Goal: Task Accomplishment & Management: Manage account settings

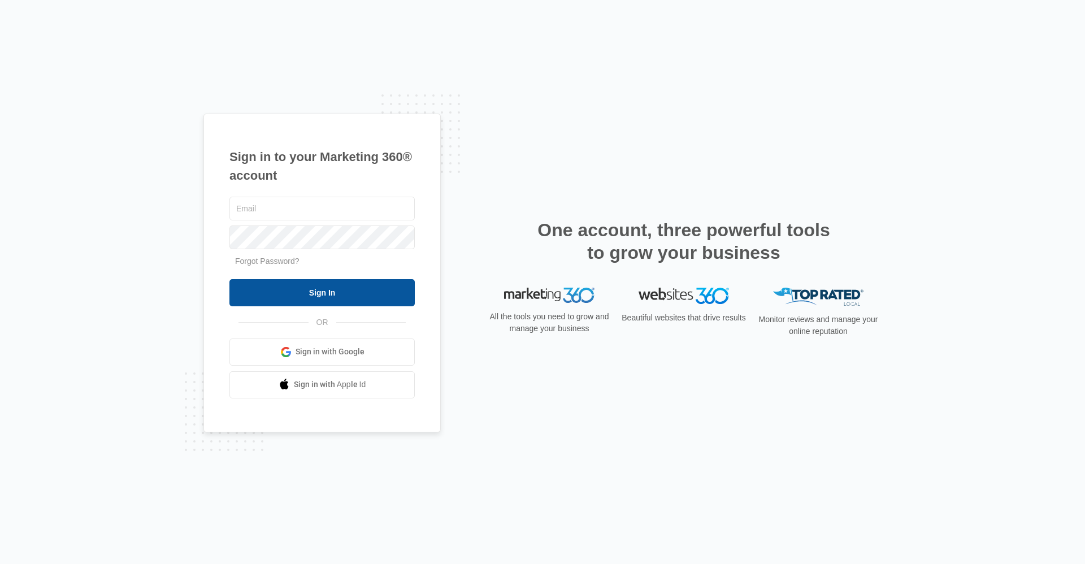
type input "[EMAIL_ADDRESS][DOMAIN_NAME]"
click at [327, 288] on input "Sign In" at bounding box center [321, 292] width 185 height 27
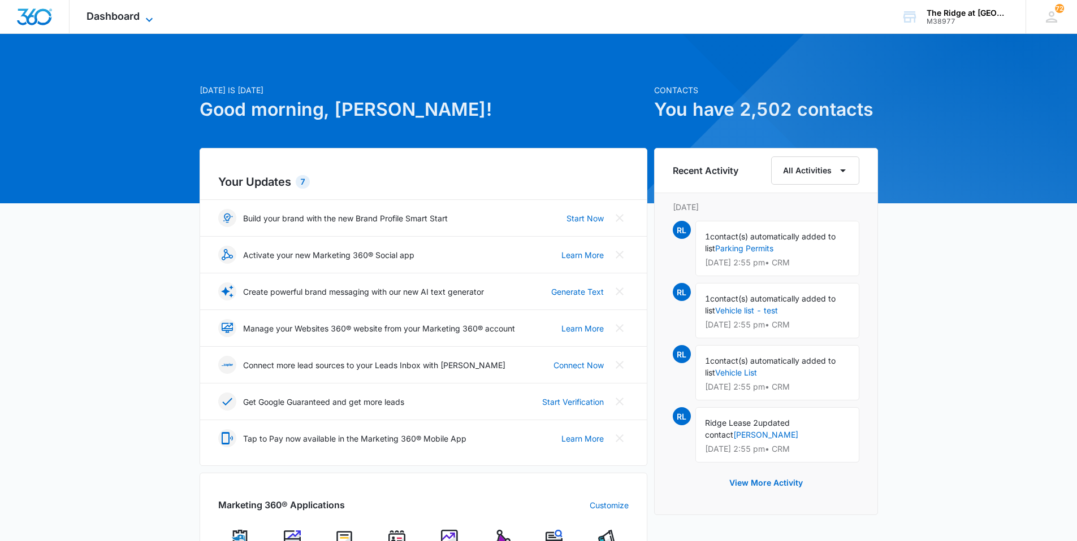
click at [135, 18] on span "Dashboard" at bounding box center [112, 16] width 53 height 12
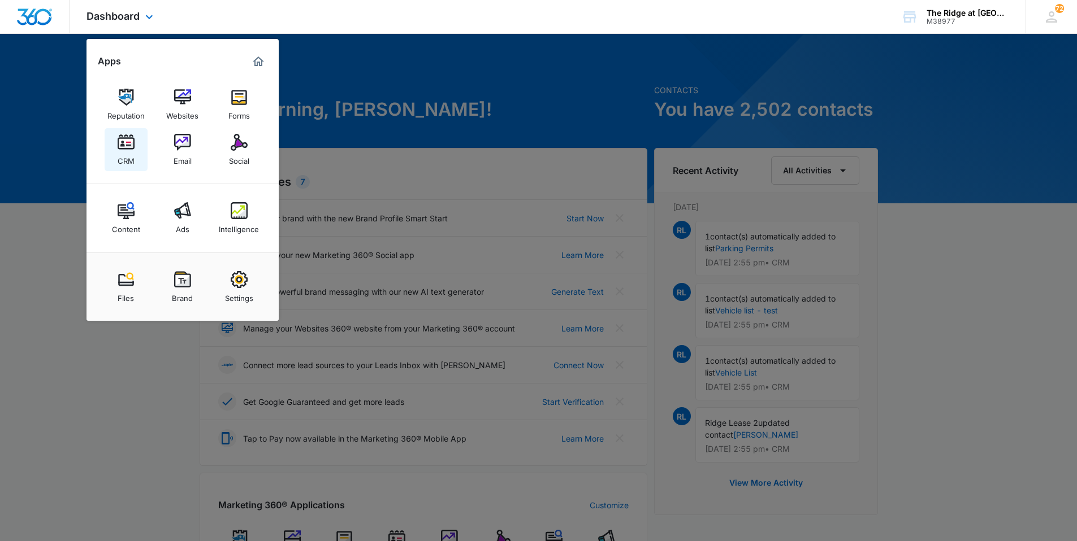
click at [131, 132] on link "CRM" at bounding box center [126, 149] width 43 height 43
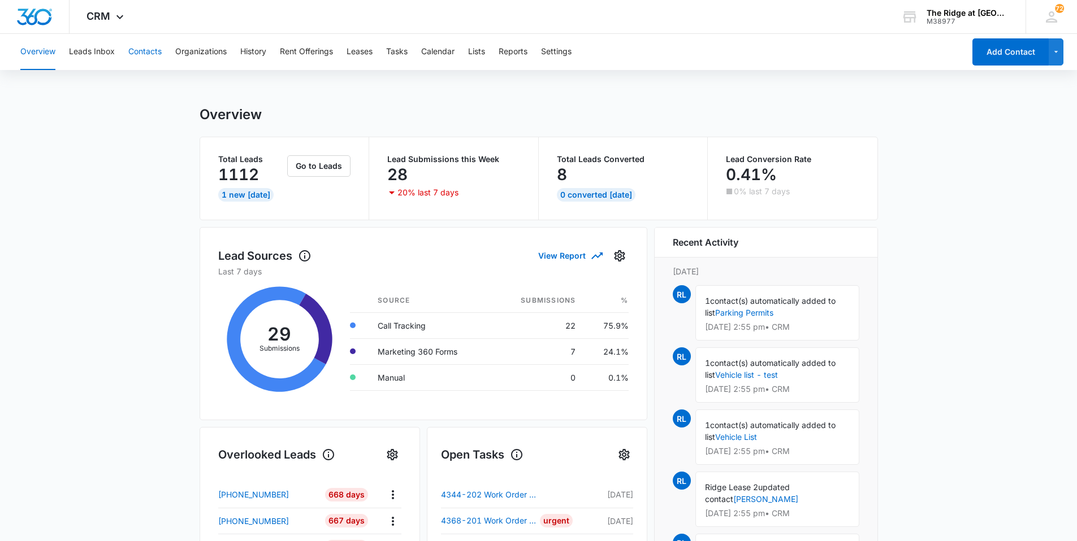
click at [151, 56] on button "Contacts" at bounding box center [144, 52] width 33 height 36
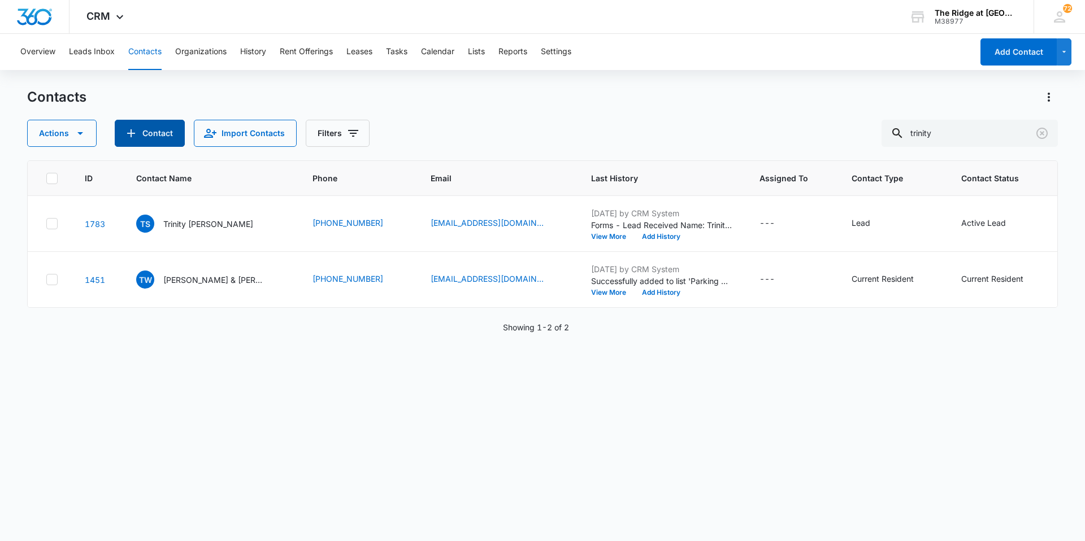
click at [137, 130] on button "Contact" at bounding box center [150, 133] width 70 height 27
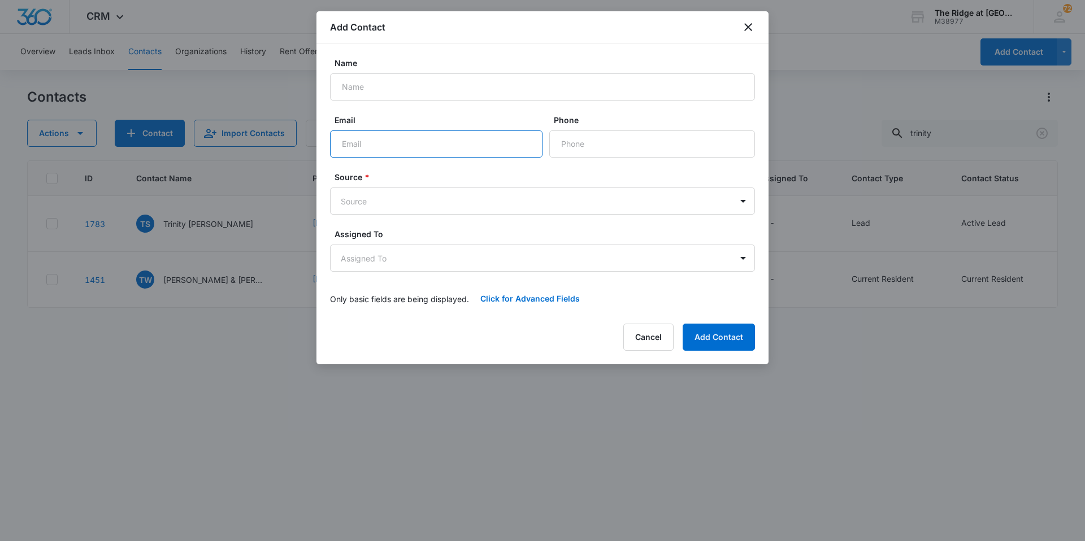
click at [406, 147] on input "Email" at bounding box center [436, 144] width 213 height 27
type input "[EMAIL_ADDRESS][DOMAIN_NAME]"
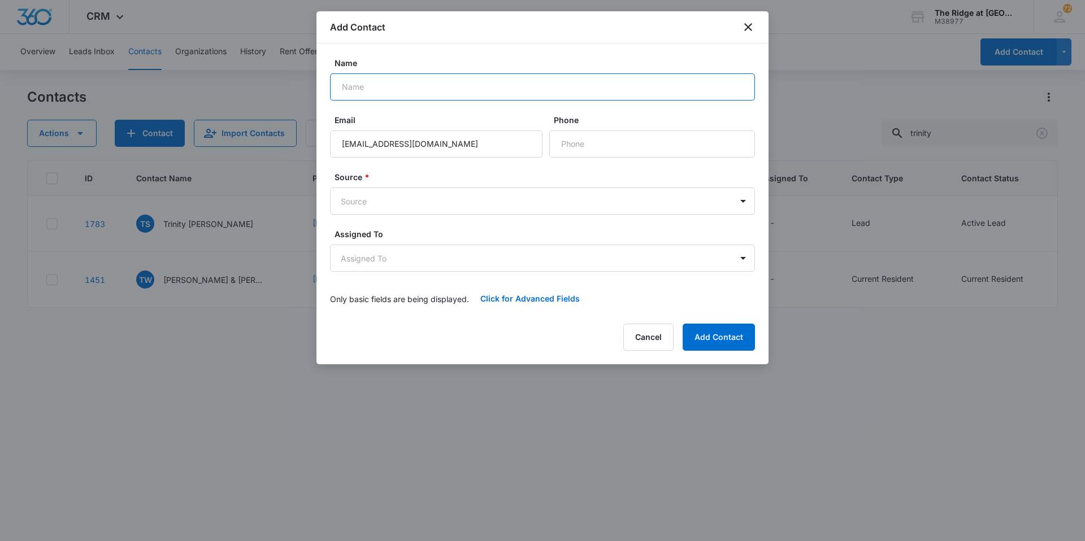
click at [510, 83] on input "Name" at bounding box center [542, 86] width 425 height 27
type input "[PERSON_NAME]"
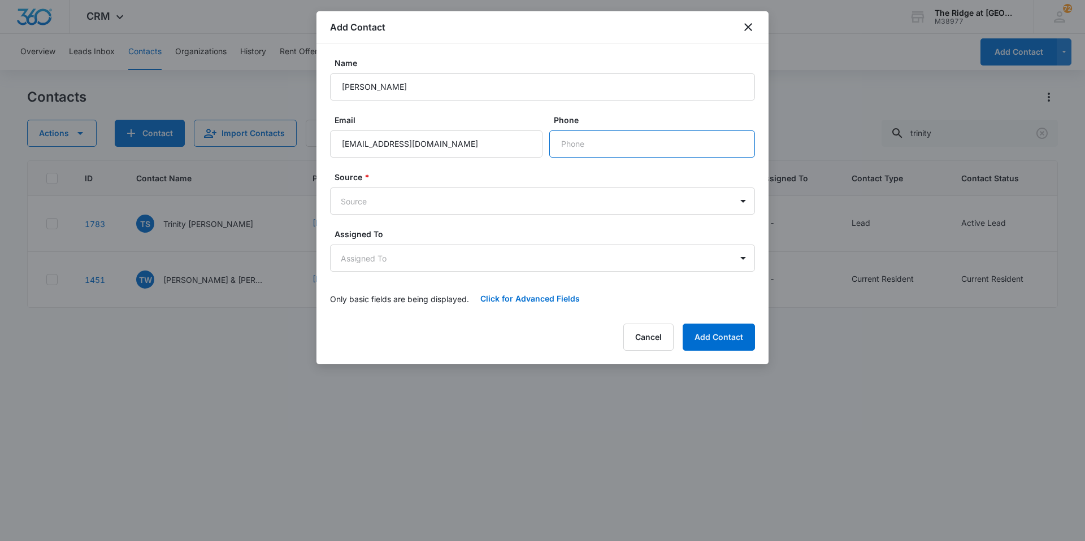
click at [627, 138] on input "Phone" at bounding box center [652, 144] width 206 height 27
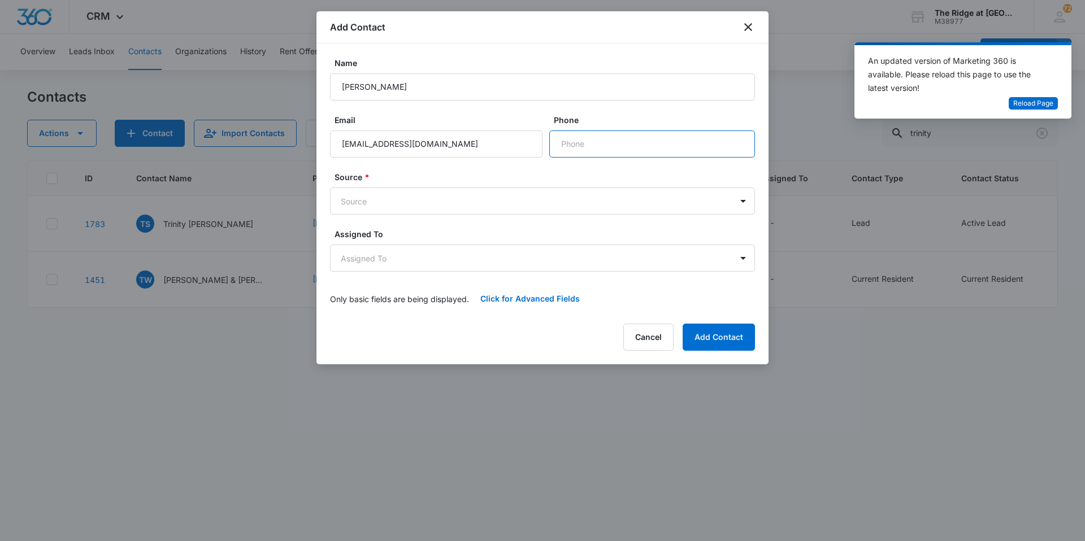
click at [593, 144] on input "Phone" at bounding box center [652, 144] width 206 height 27
type input "[PHONE_NUMBER]"
click at [477, 215] on form "Name Zavier Gonzales Email zaviergonzales95@gmail.com Phone Source * Source Ass…" at bounding box center [542, 184] width 425 height 255
click at [476, 211] on body "CRM Apps Reputation Websites Forms CRM Email Social Content Ads Intelligence Fi…" at bounding box center [542, 270] width 1085 height 541
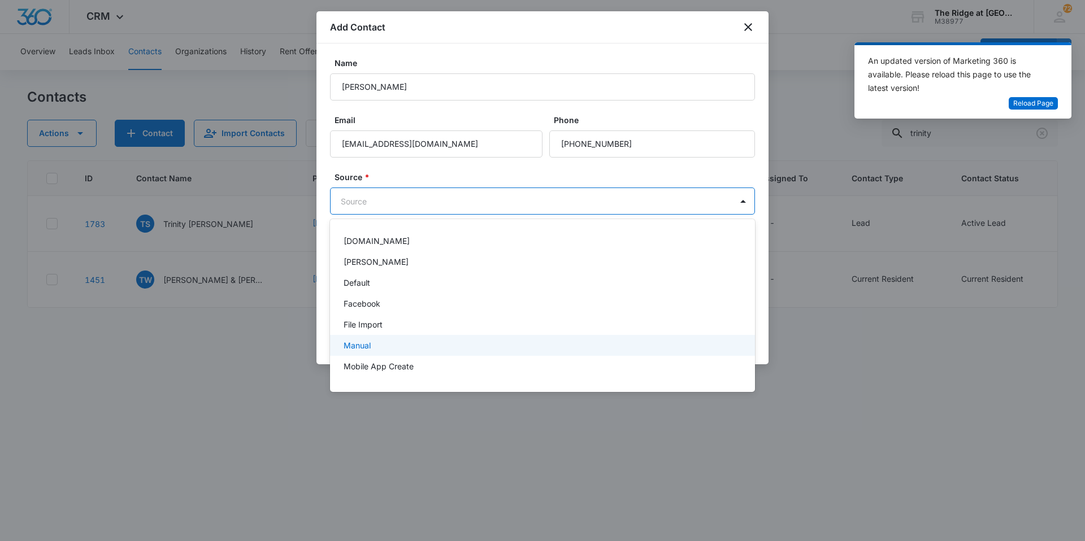
click at [411, 341] on div "Manual" at bounding box center [542, 346] width 396 height 12
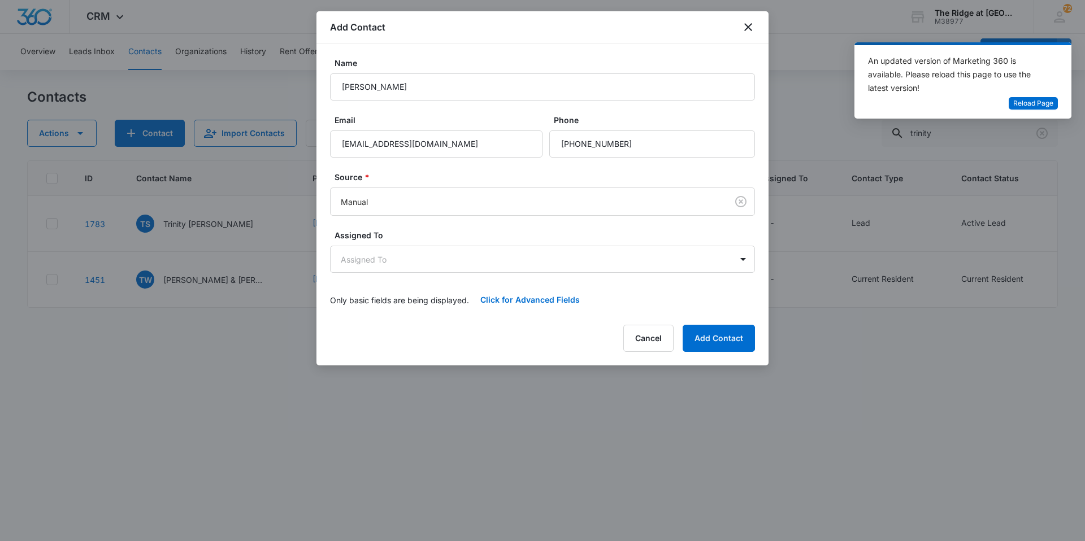
click at [411, 341] on div "Cancel Add Contact" at bounding box center [542, 338] width 425 height 27
click at [725, 338] on button "Add Contact" at bounding box center [719, 338] width 72 height 27
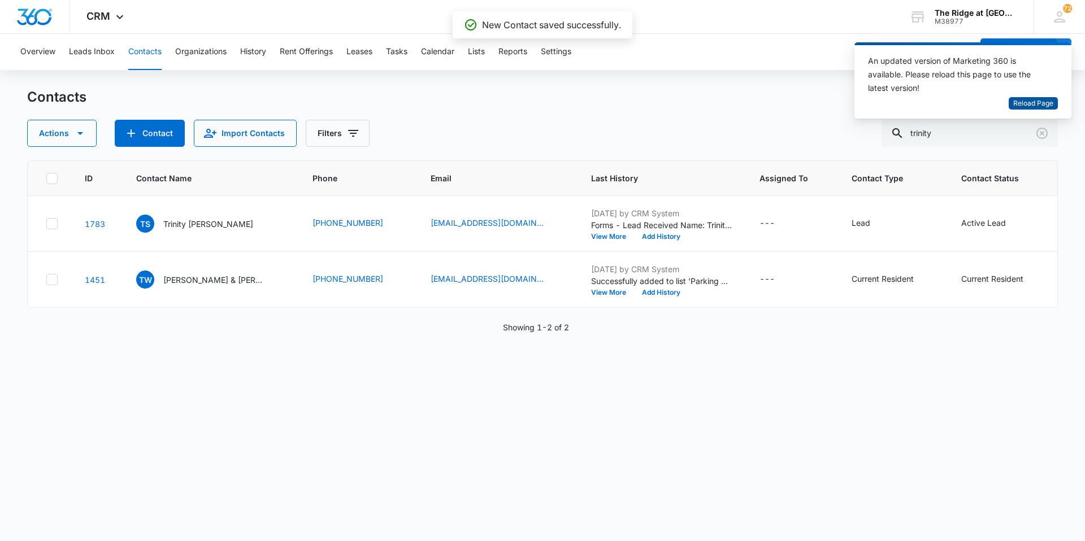
click at [1029, 105] on span "Reload Page" at bounding box center [1033, 103] width 40 height 11
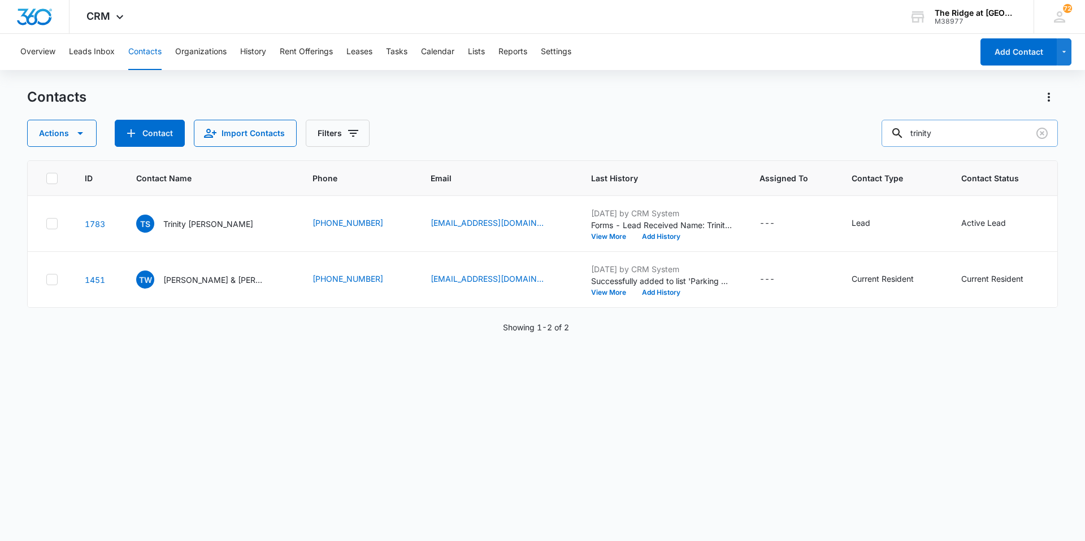
drag, startPoint x: 946, startPoint y: 134, endPoint x: 916, endPoint y: 133, distance: 30.0
click at [916, 133] on div "trinity" at bounding box center [970, 133] width 176 height 27
type input "zavier"
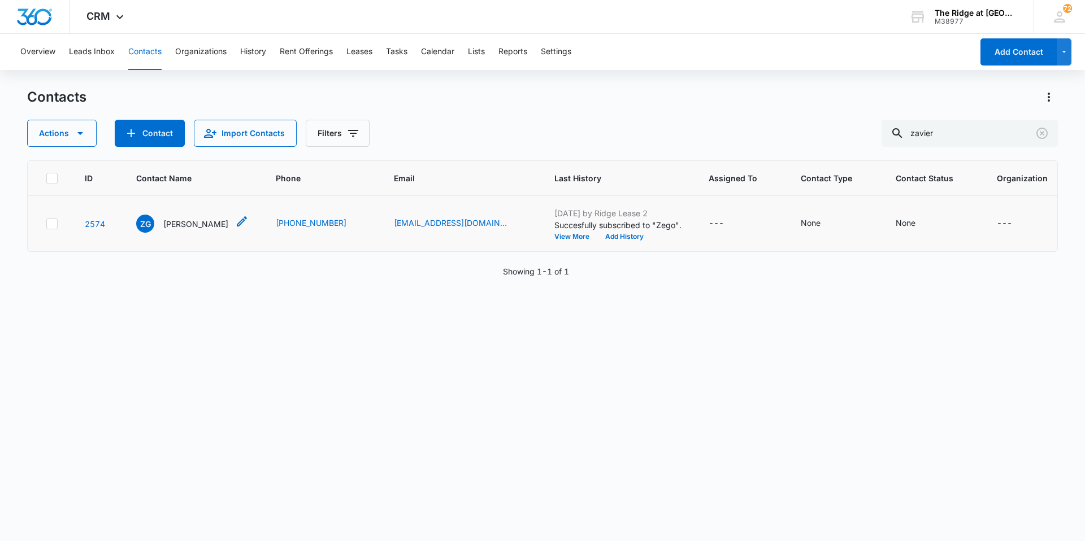
click at [192, 219] on p "[PERSON_NAME]" at bounding box center [195, 224] width 65 height 12
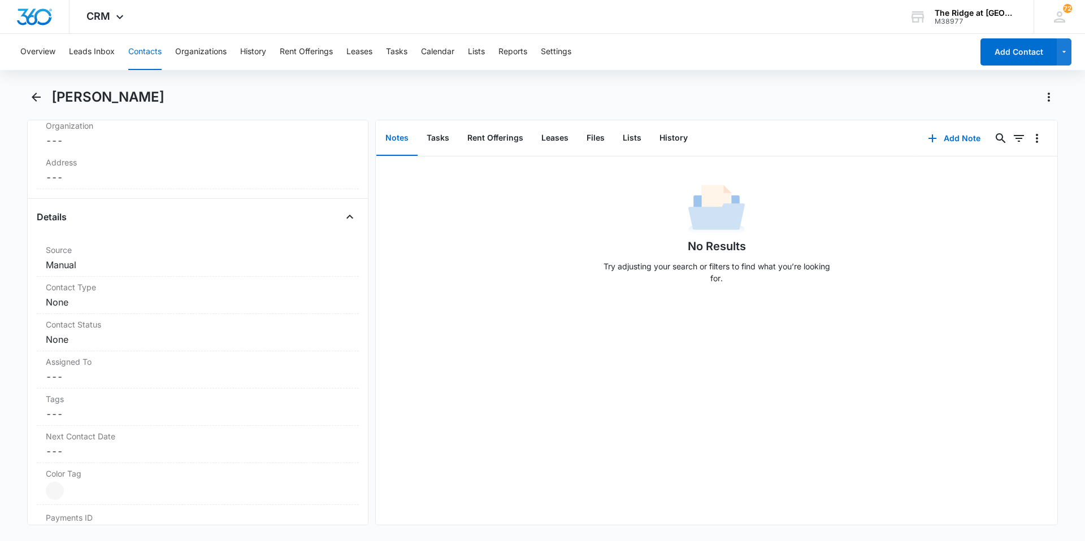
scroll to position [396, 0]
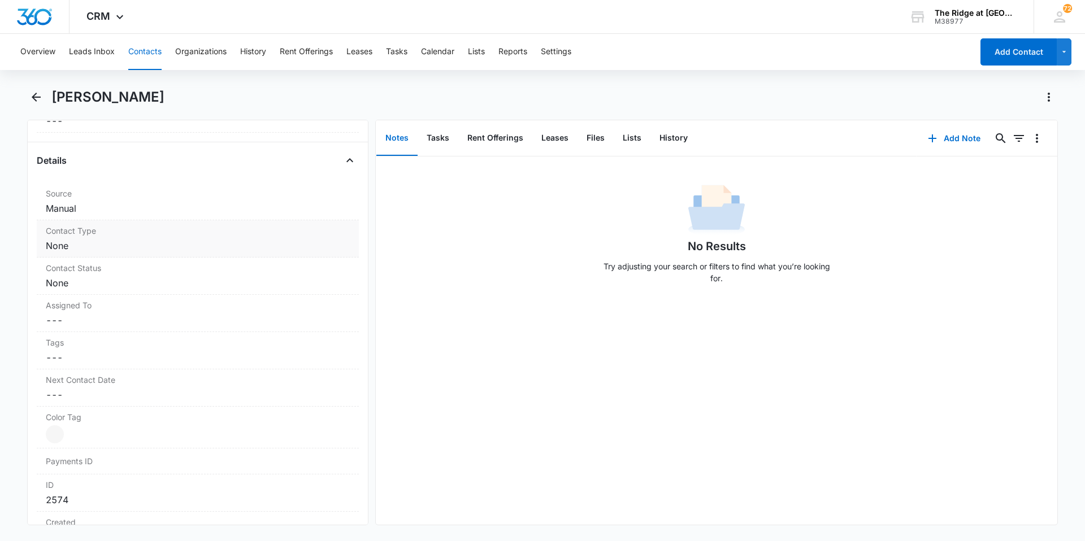
click at [231, 252] on dd "Cancel Save Changes None" at bounding box center [198, 246] width 304 height 14
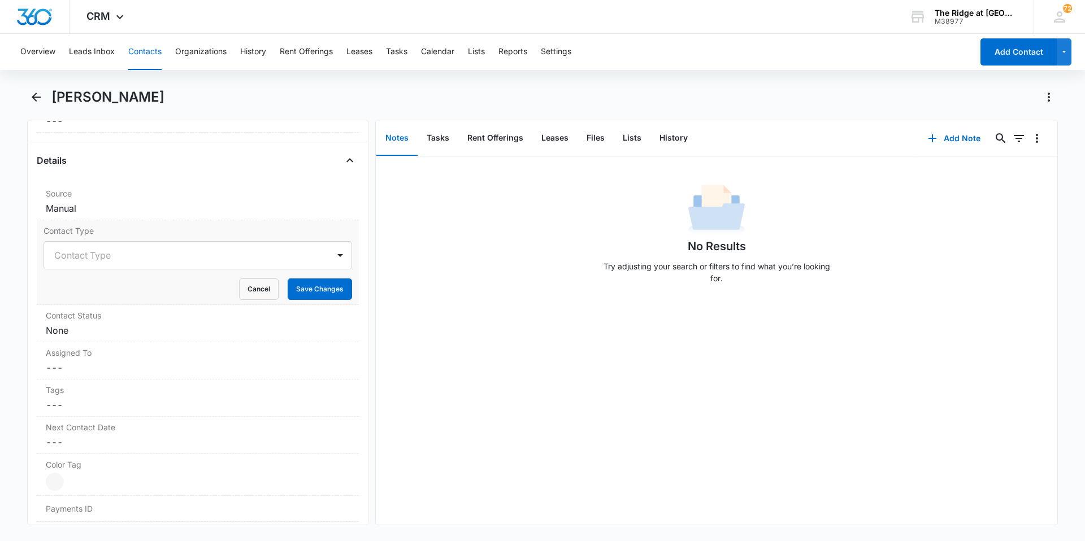
click at [231, 252] on div at bounding box center [184, 256] width 260 height 16
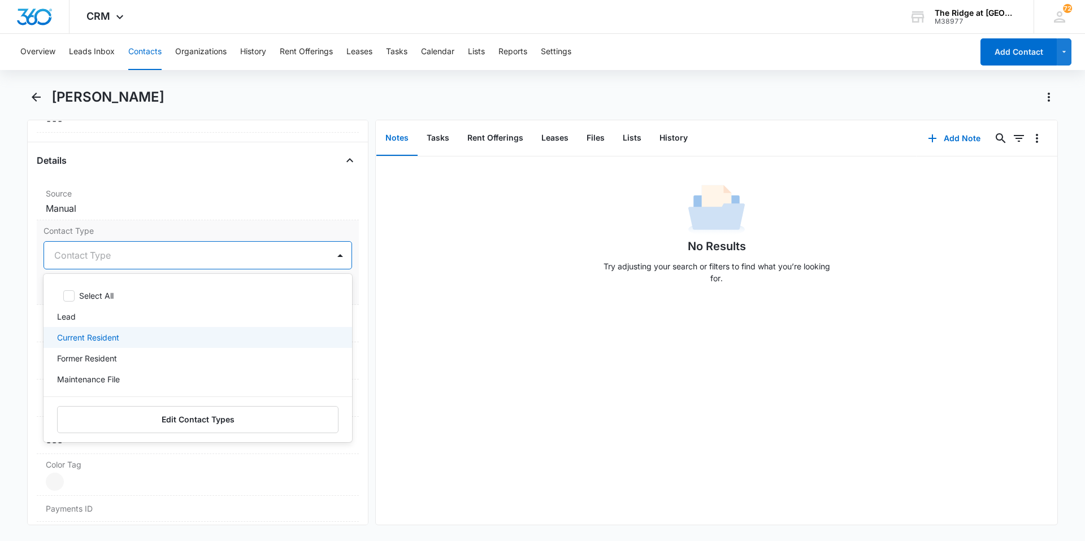
click at [213, 335] on div "Current Resident" at bounding box center [196, 338] width 279 height 12
click at [385, 333] on div "No Results Try adjusting your search or filters to find what you’re looking for." at bounding box center [717, 341] width 682 height 369
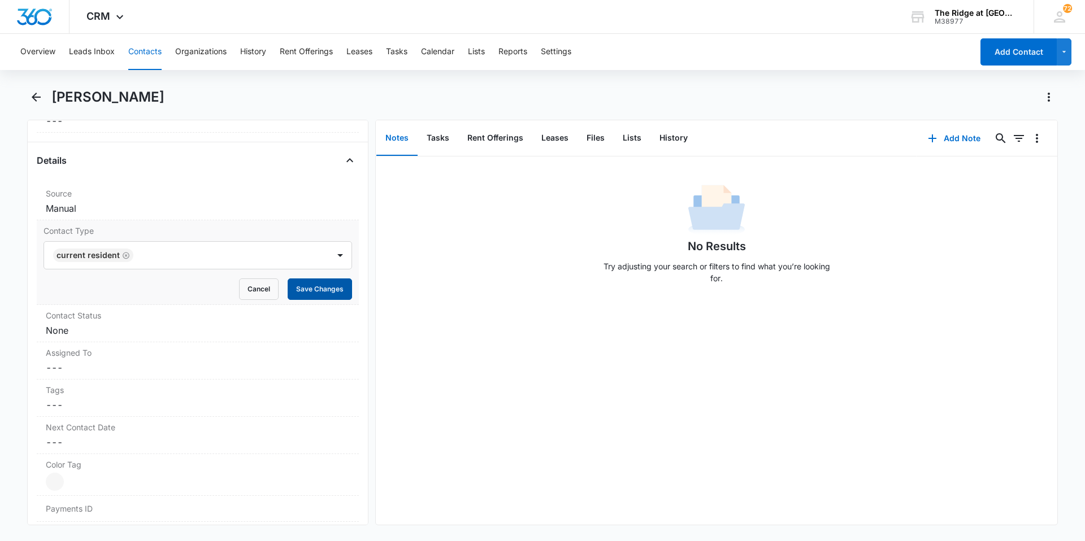
click at [326, 292] on button "Save Changes" at bounding box center [320, 289] width 64 height 21
click at [200, 330] on dd "Cancel Save Changes None" at bounding box center [198, 331] width 304 height 14
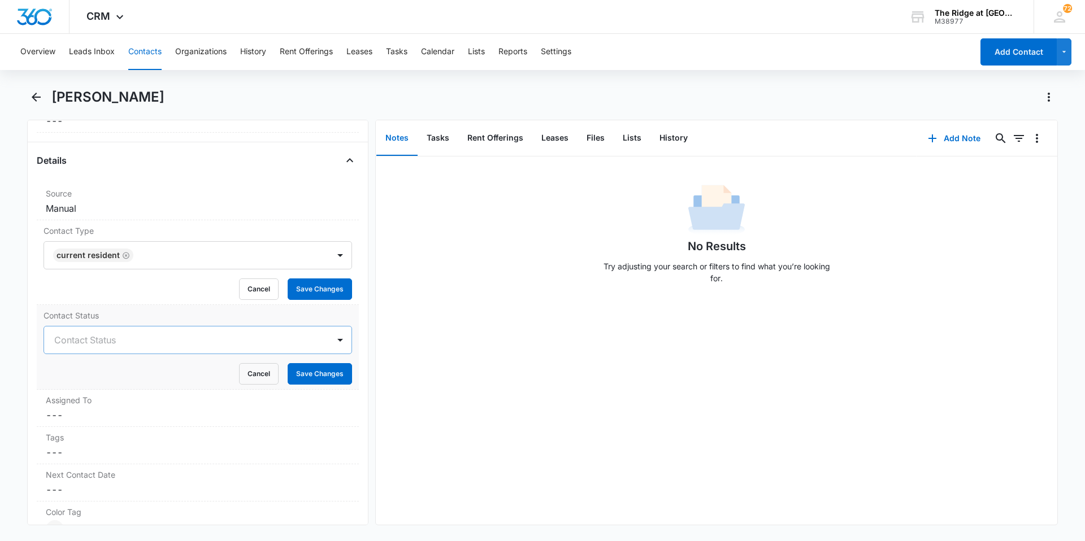
click at [201, 339] on div "Contact Status" at bounding box center [198, 340] width 309 height 28
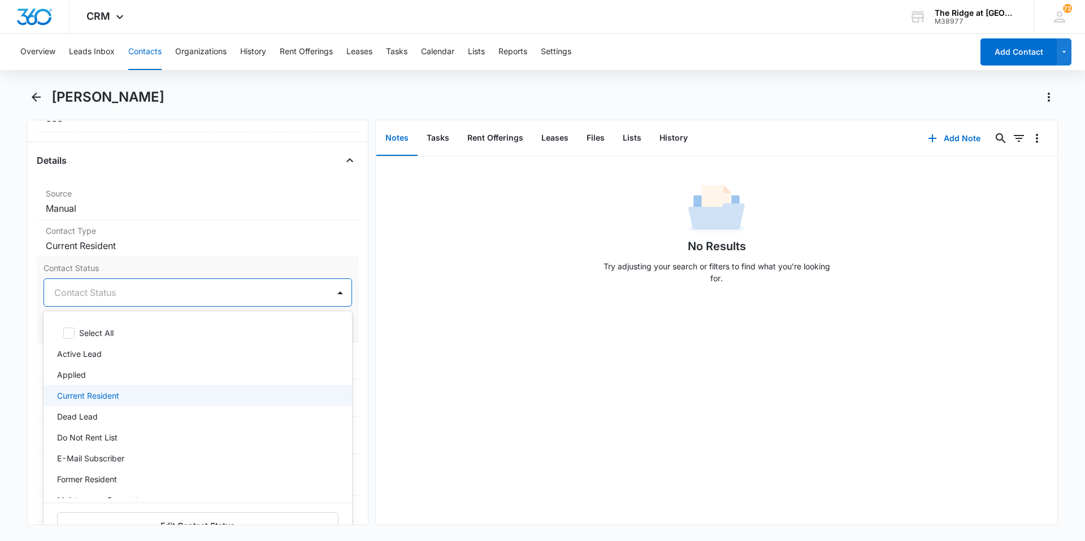
click at [198, 400] on div "Current Resident" at bounding box center [196, 396] width 279 height 12
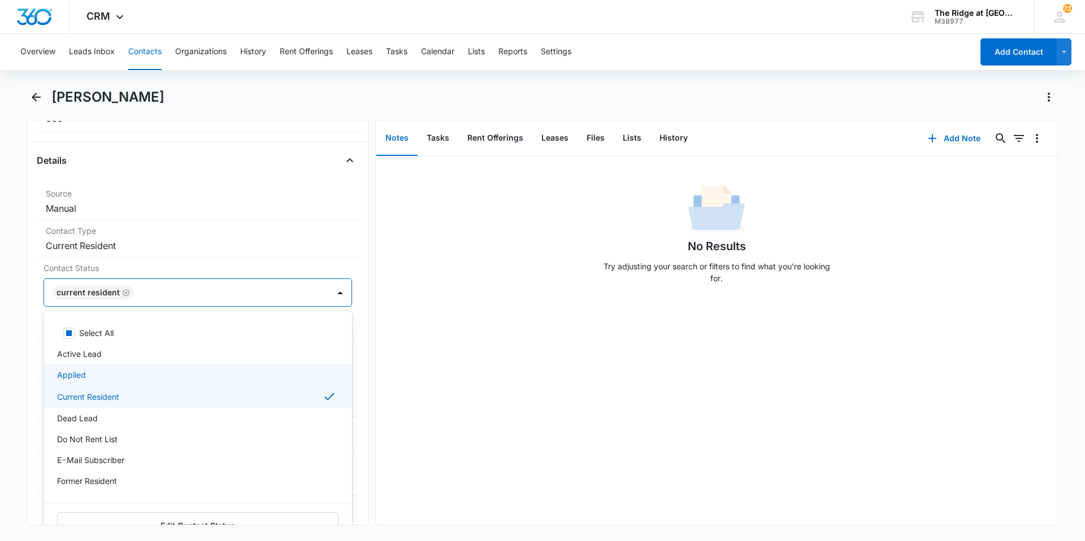
click at [460, 383] on div "No Results Try adjusting your search or filters to find what you’re looking for." at bounding box center [717, 341] width 682 height 369
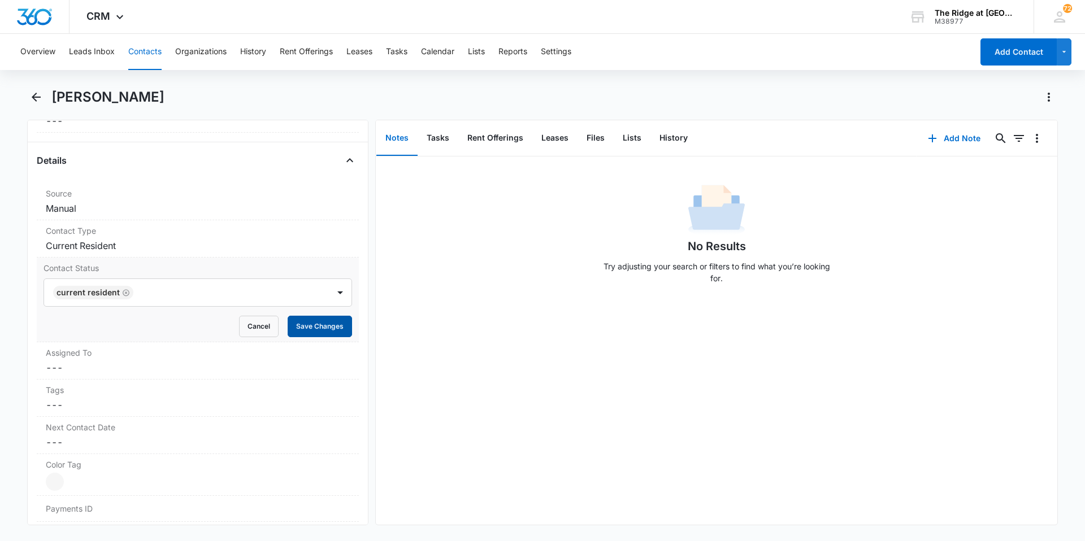
click at [339, 335] on button "Save Changes" at bounding box center [320, 326] width 64 height 21
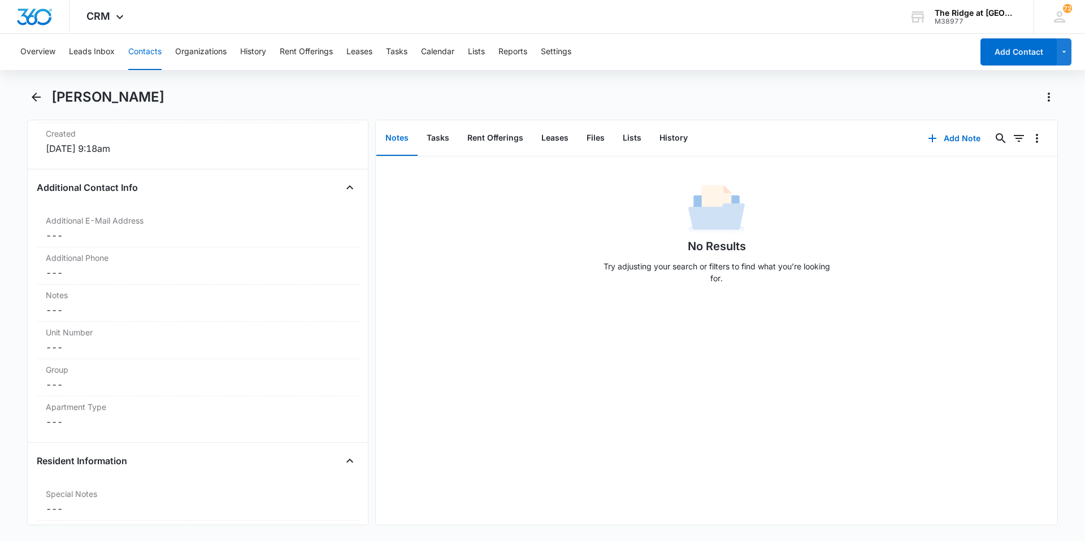
scroll to position [791, 0]
click at [279, 311] on div "Notes Cancel Save Changes ---" at bounding box center [198, 296] width 322 height 37
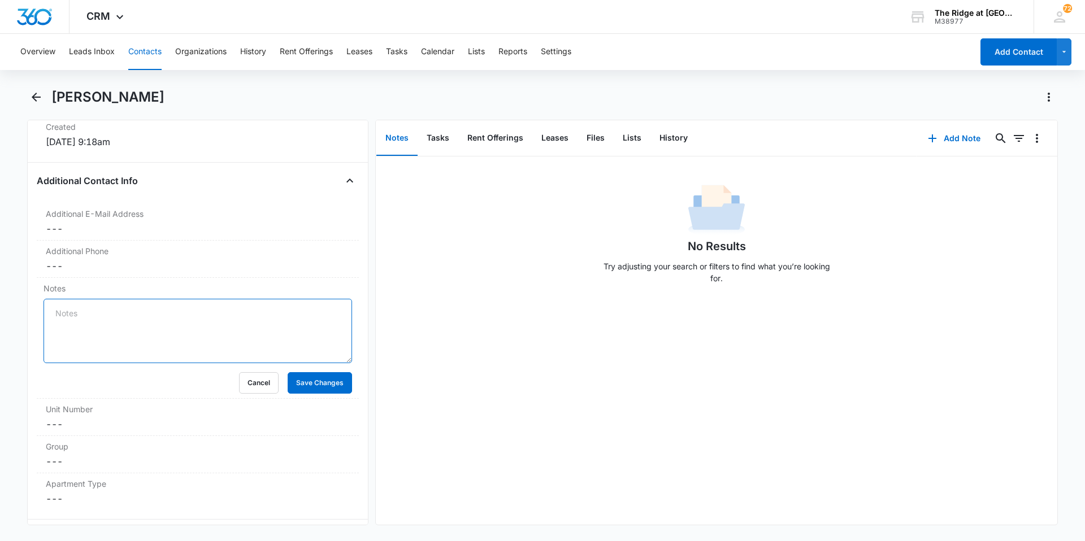
click at [279, 317] on textarea "Notes" at bounding box center [198, 331] width 309 height 64
click at [262, 379] on button "Cancel" at bounding box center [259, 382] width 40 height 21
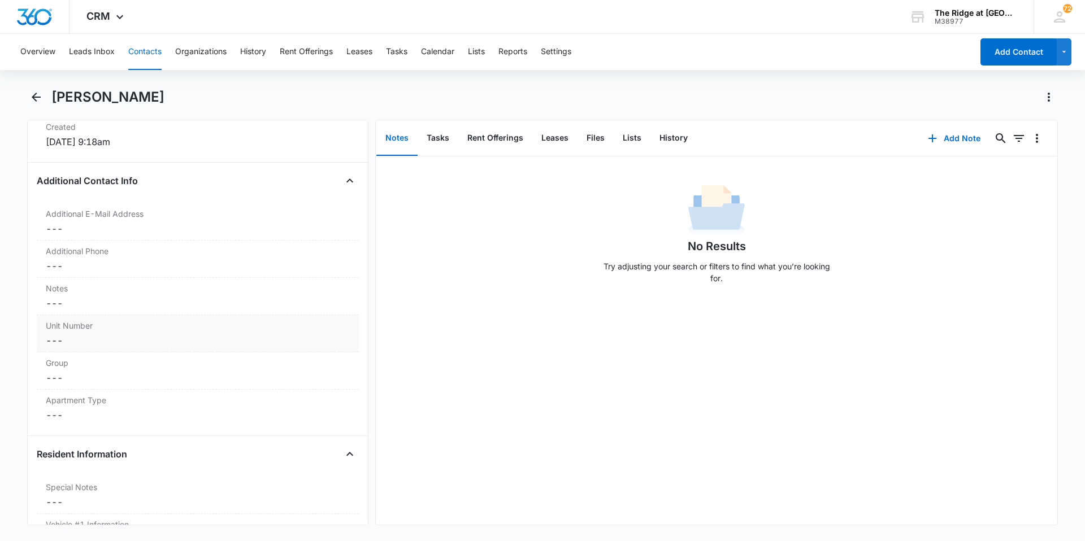
click at [190, 343] on dd "Cancel Save Changes ---" at bounding box center [198, 341] width 304 height 14
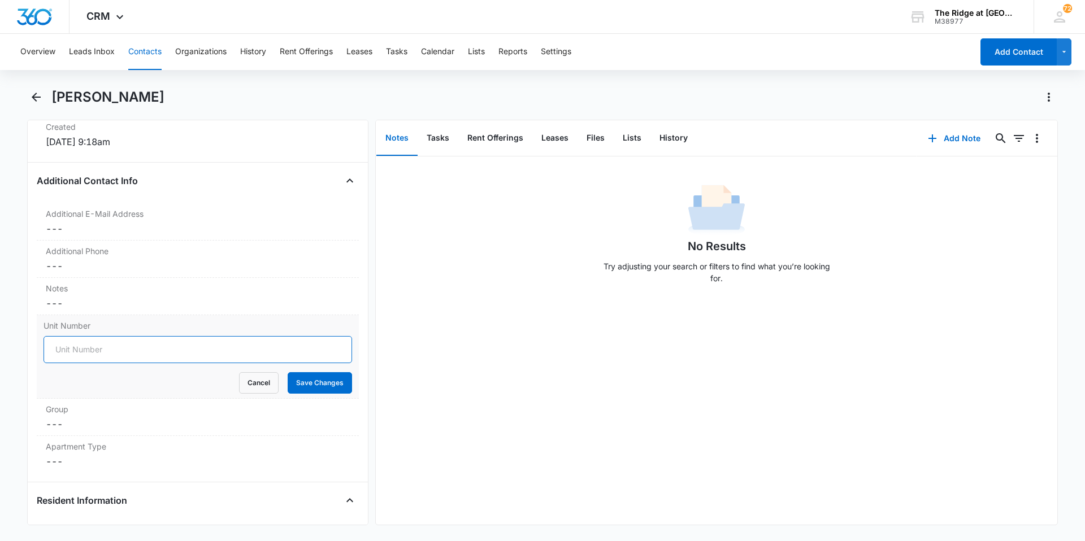
click at [191, 355] on input "Unit Number" at bounding box center [198, 349] width 309 height 27
type input "541-364204"
click at [313, 385] on button "Save Changes" at bounding box center [320, 382] width 64 height 21
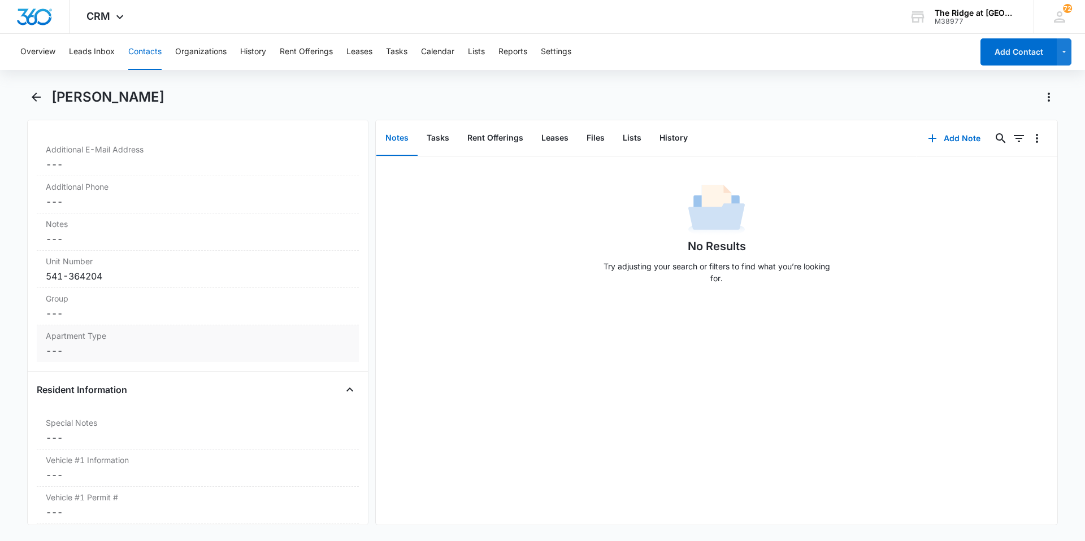
scroll to position [904, 0]
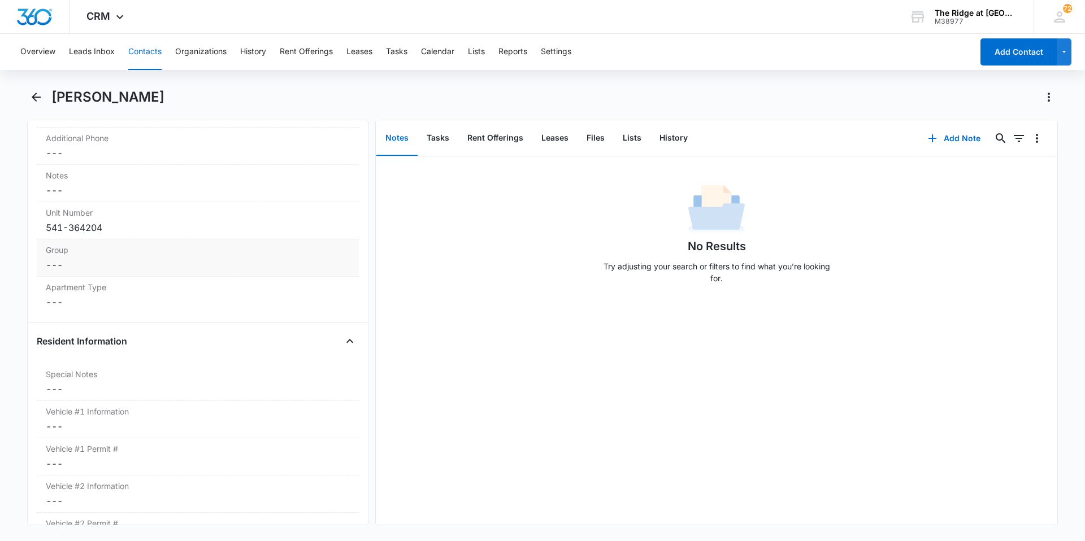
click at [125, 266] on dd "Cancel Save Changes ---" at bounding box center [198, 265] width 304 height 14
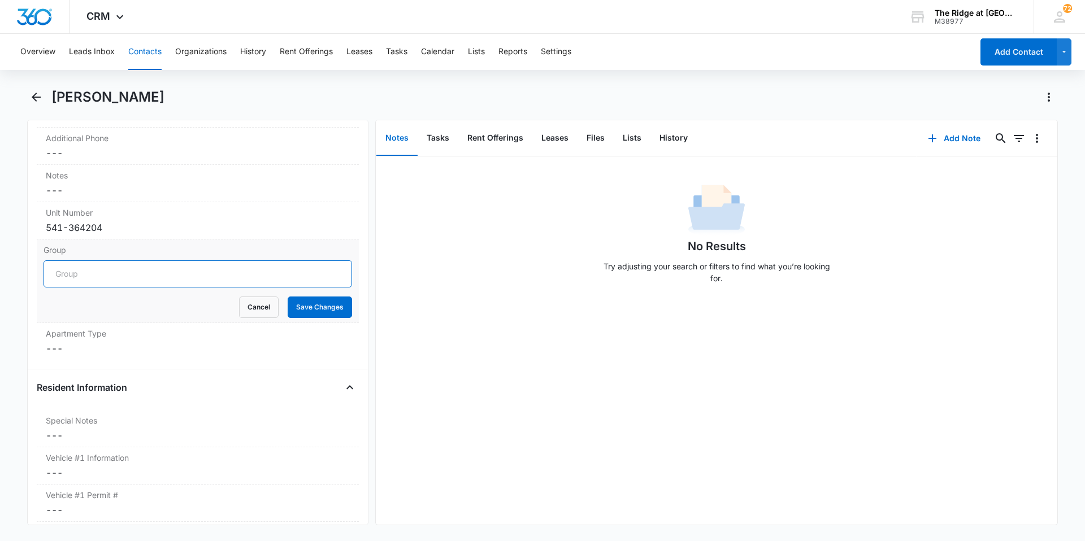
click at [122, 277] on input "Group" at bounding box center [198, 274] width 309 height 27
type input "Building 4364"
click at [292, 310] on button "Save Changes" at bounding box center [320, 307] width 64 height 21
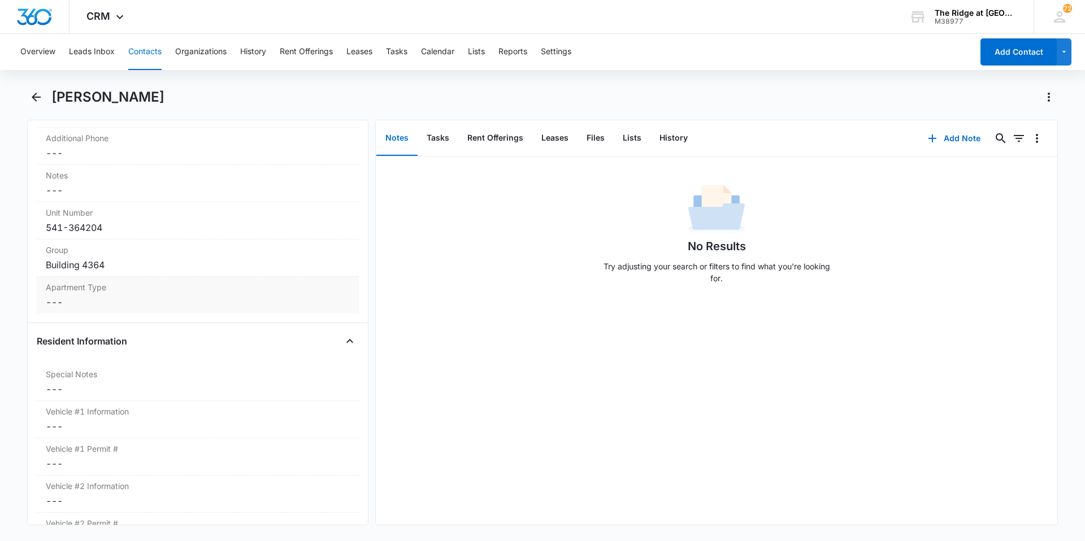
click at [114, 308] on dd "Cancel Save Changes ---" at bounding box center [198, 303] width 304 height 14
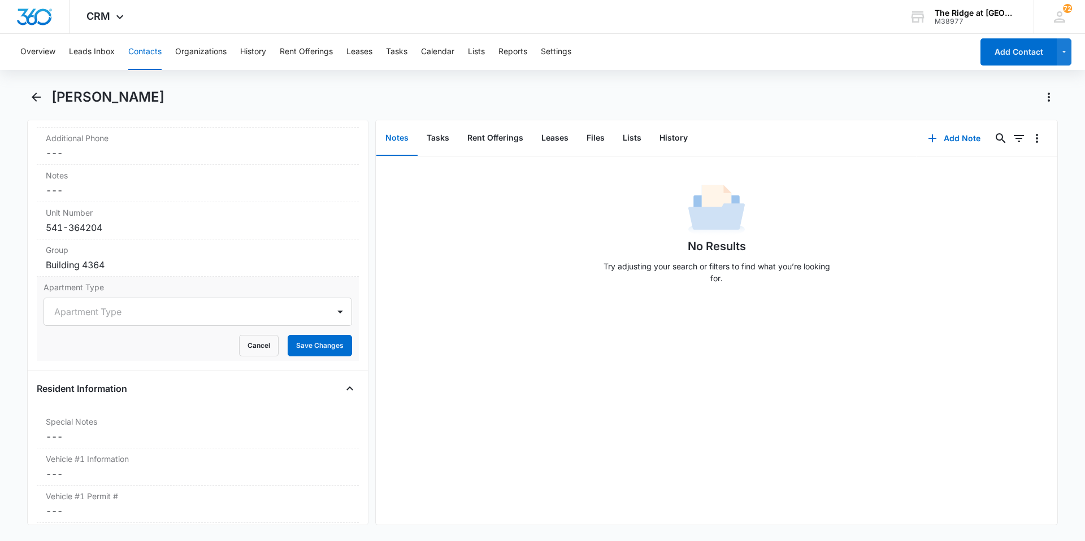
click at [114, 308] on div at bounding box center [184, 312] width 260 height 16
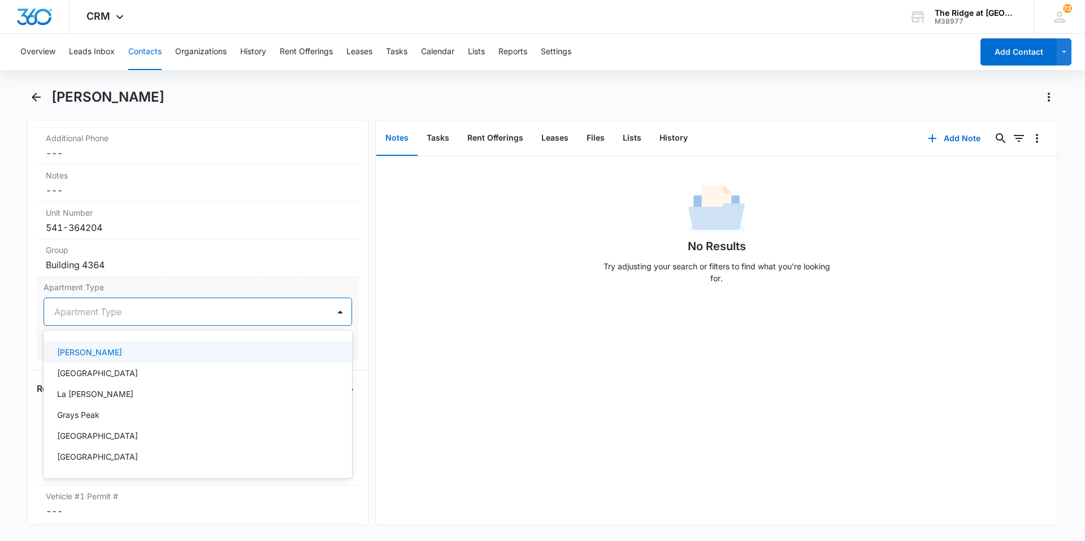
click at [97, 359] on div "[PERSON_NAME]" at bounding box center [198, 352] width 309 height 21
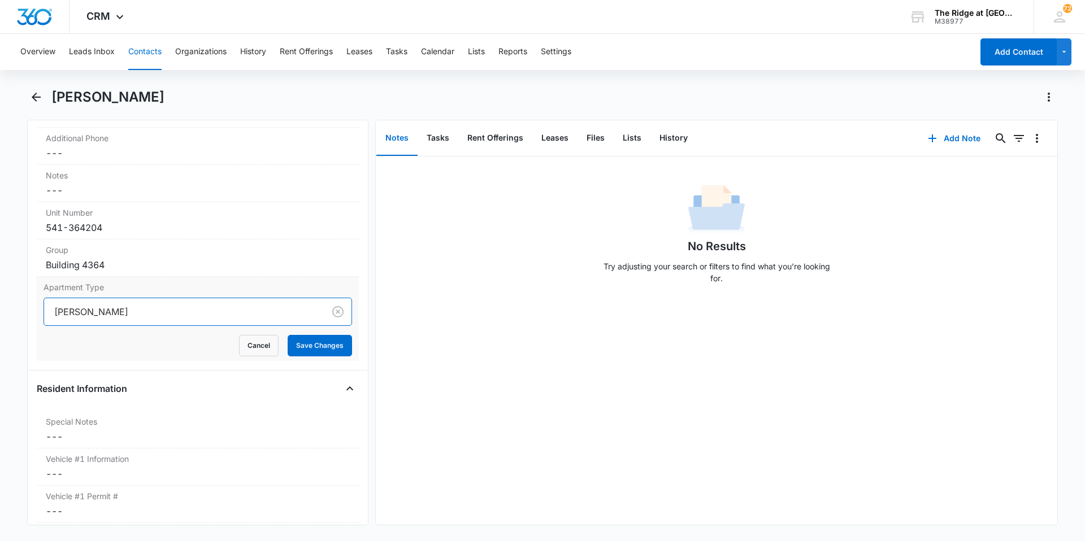
click at [325, 363] on div "Additional Contact Info Additional E-Mail Address Cancel Save Changes --- Addit…" at bounding box center [198, 215] width 322 height 312
click at [316, 352] on button "Save Changes" at bounding box center [320, 345] width 64 height 21
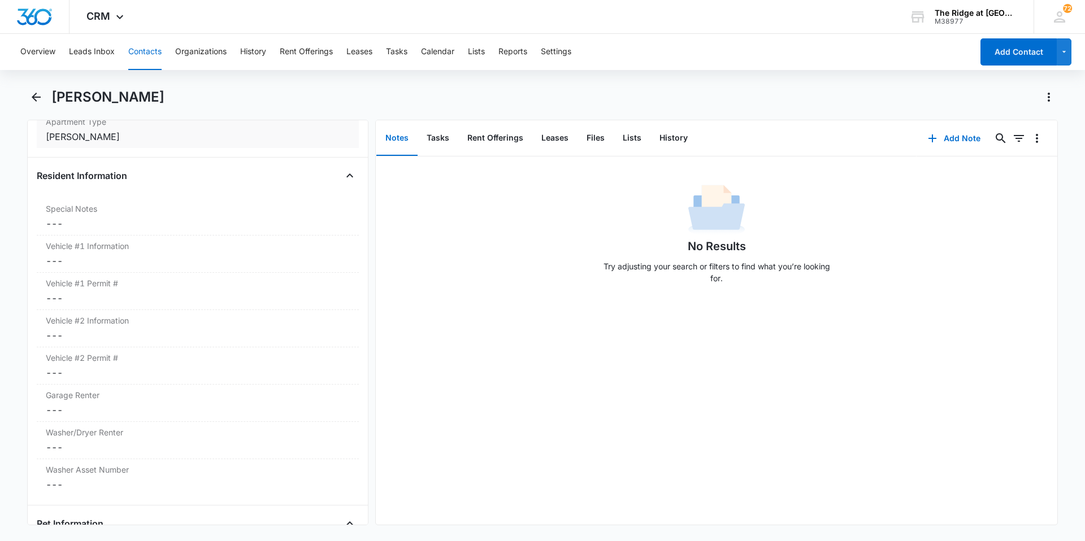
scroll to position [1074, 0]
click at [174, 255] on dd "Cancel Save Changes ---" at bounding box center [198, 257] width 304 height 14
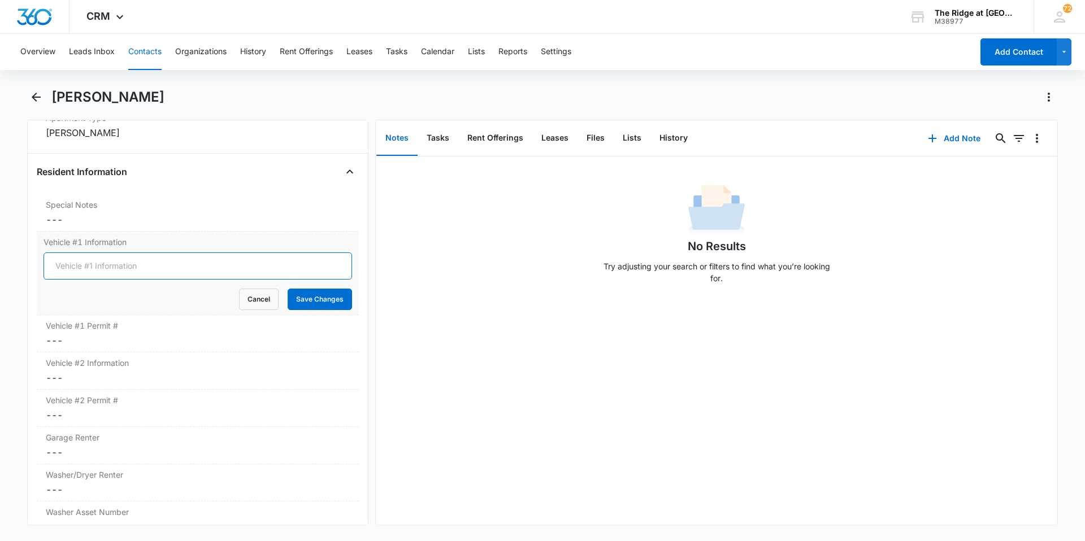
click at [174, 255] on input "Vehicle #1 Information" at bounding box center [198, 266] width 309 height 27
drag, startPoint x: 110, startPoint y: 271, endPoint x: 77, endPoint y: 273, distance: 32.9
click at [77, 273] on input "2023 Yamulta" at bounding box center [198, 266] width 309 height 27
type input "2023 Yamaha R3 Black TEMP"
click at [288, 289] on button "Save Changes" at bounding box center [320, 299] width 64 height 21
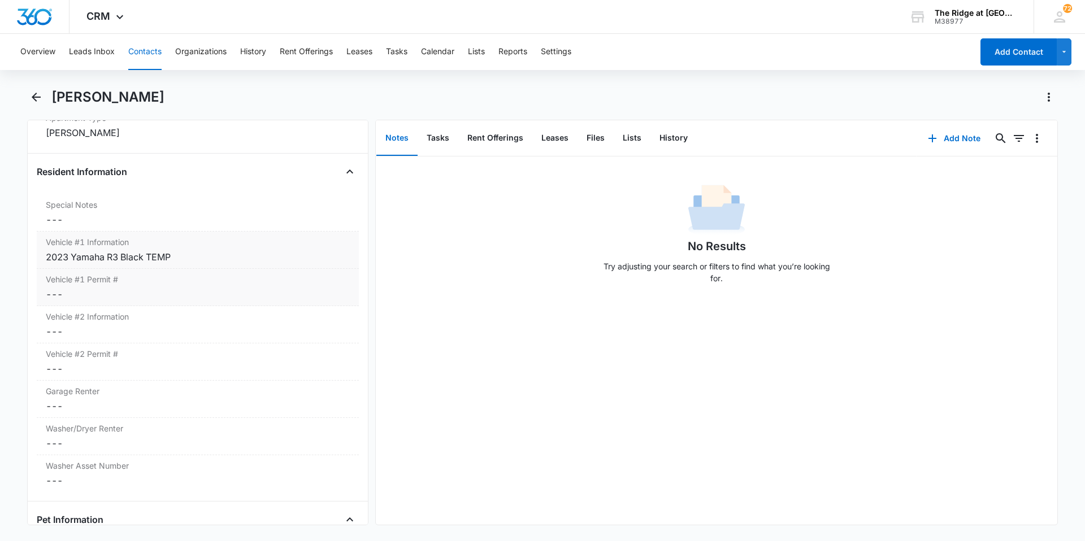
click at [92, 331] on dd "Cancel Save Changes ---" at bounding box center [198, 332] width 304 height 14
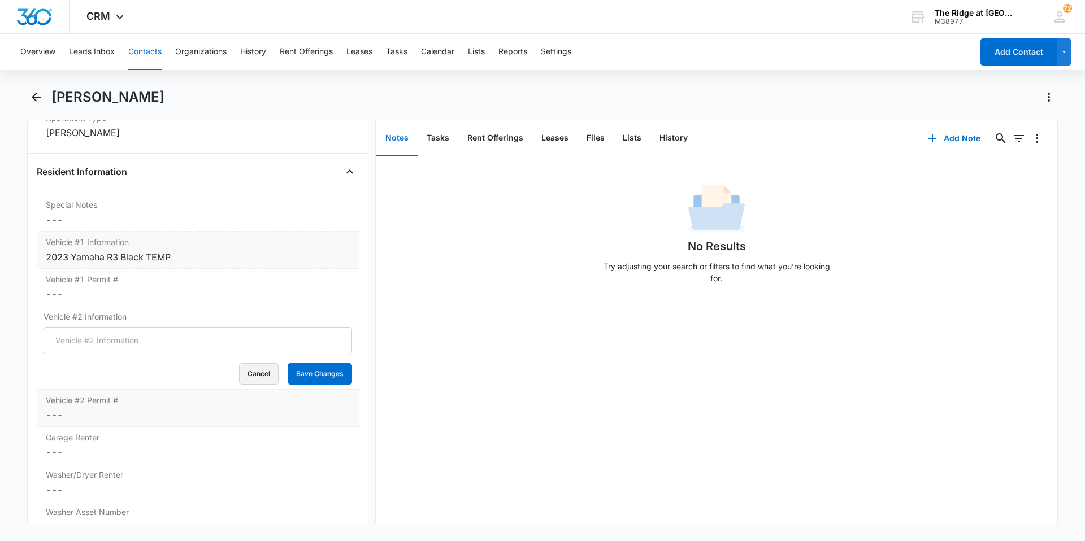
click at [241, 380] on button "Cancel" at bounding box center [259, 373] width 40 height 21
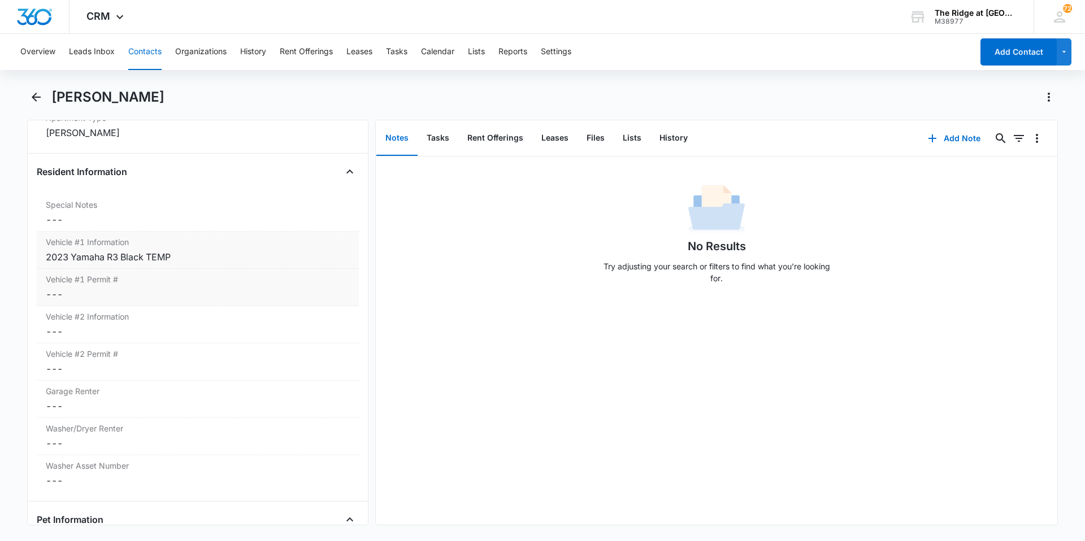
click at [157, 299] on dd "Cancel Save Changes ---" at bounding box center [198, 295] width 304 height 14
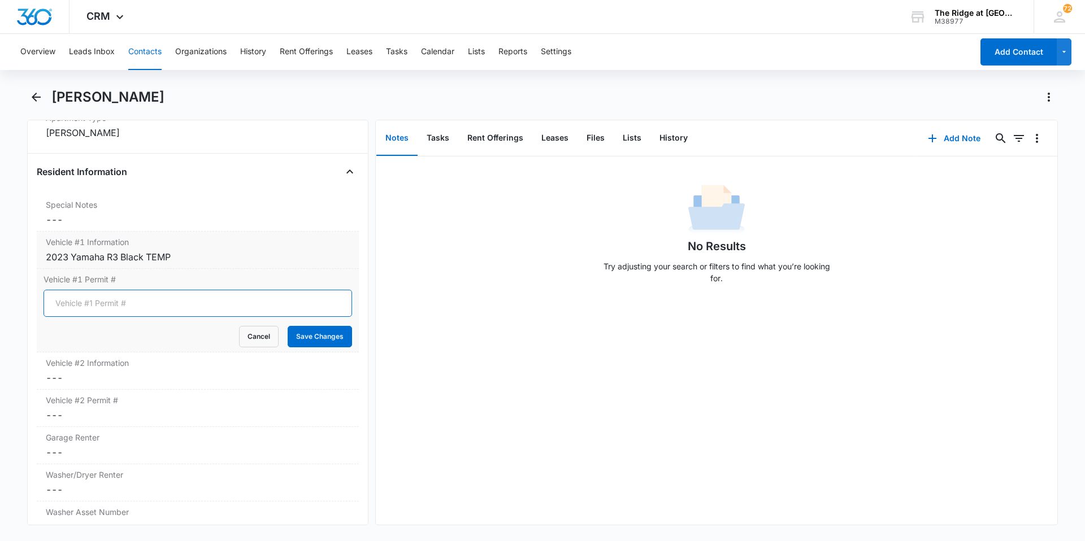
click at [157, 299] on input "Vehicle #1 Permit #" at bounding box center [198, 303] width 309 height 27
type input "1166"
click at [298, 334] on button "Save Changes" at bounding box center [320, 336] width 64 height 21
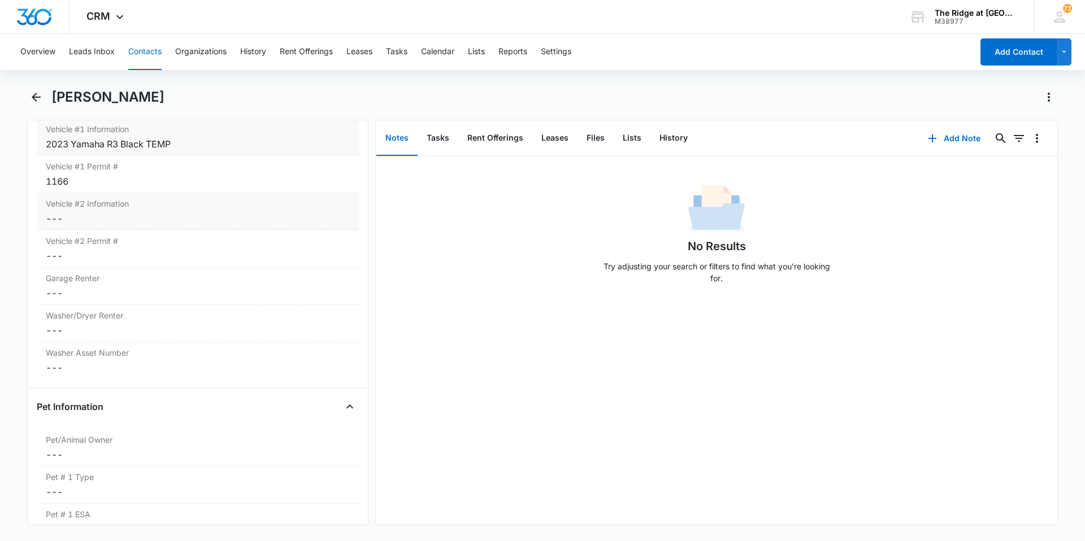
scroll to position [1243, 0]
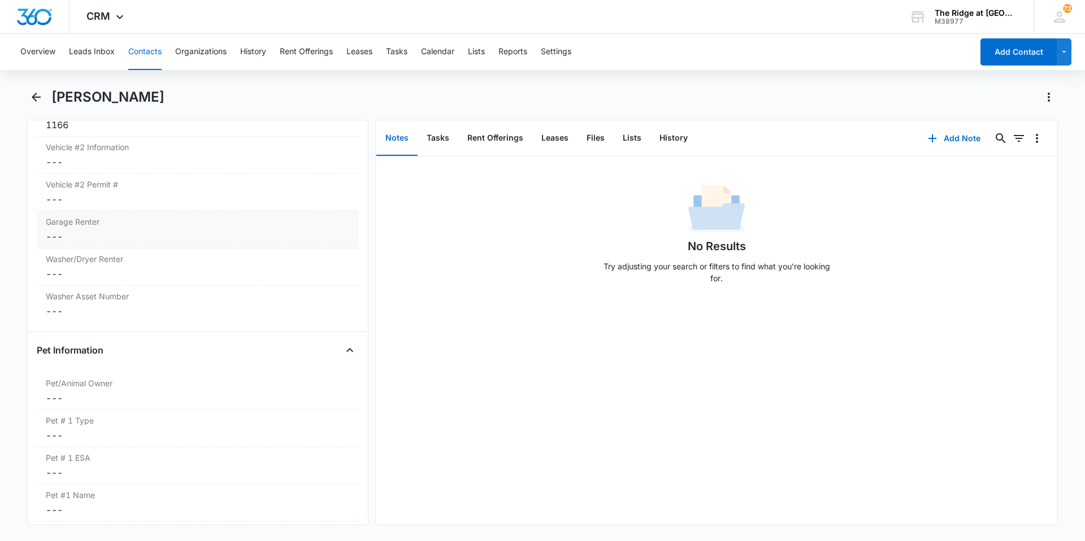
click at [107, 227] on label "Garage Renter" at bounding box center [198, 222] width 304 height 12
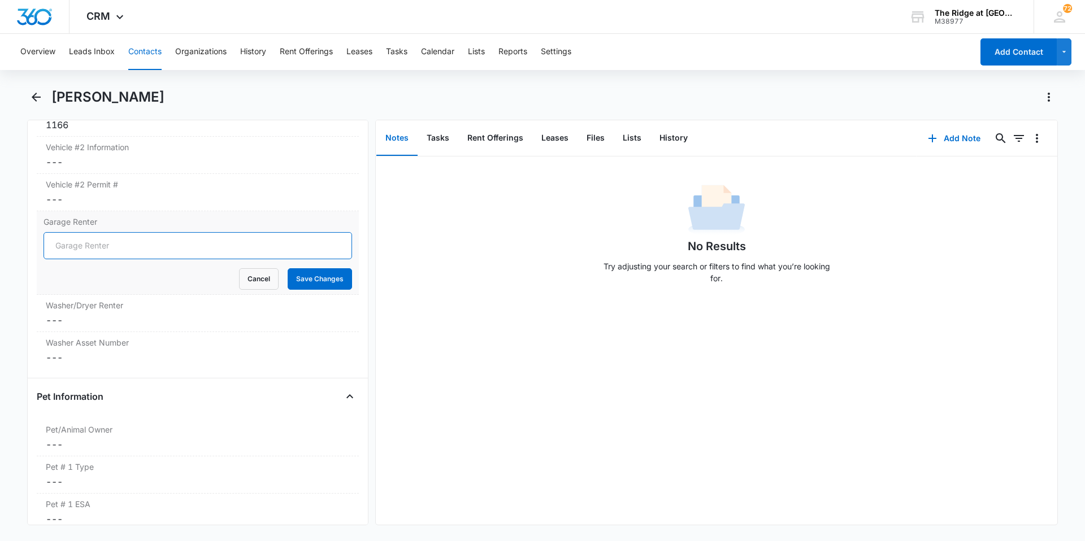
click at [105, 239] on input "Garage Renter" at bounding box center [198, 245] width 309 height 27
type input "No"
click at [288, 278] on button "Save Changes" at bounding box center [320, 278] width 64 height 21
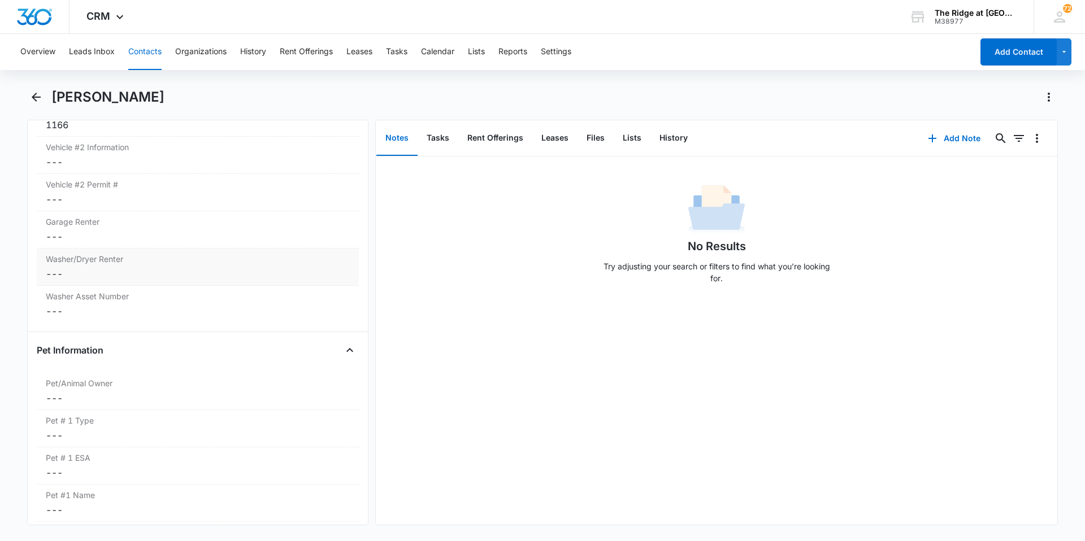
click at [141, 273] on dd "Cancel Save Changes ---" at bounding box center [198, 274] width 304 height 14
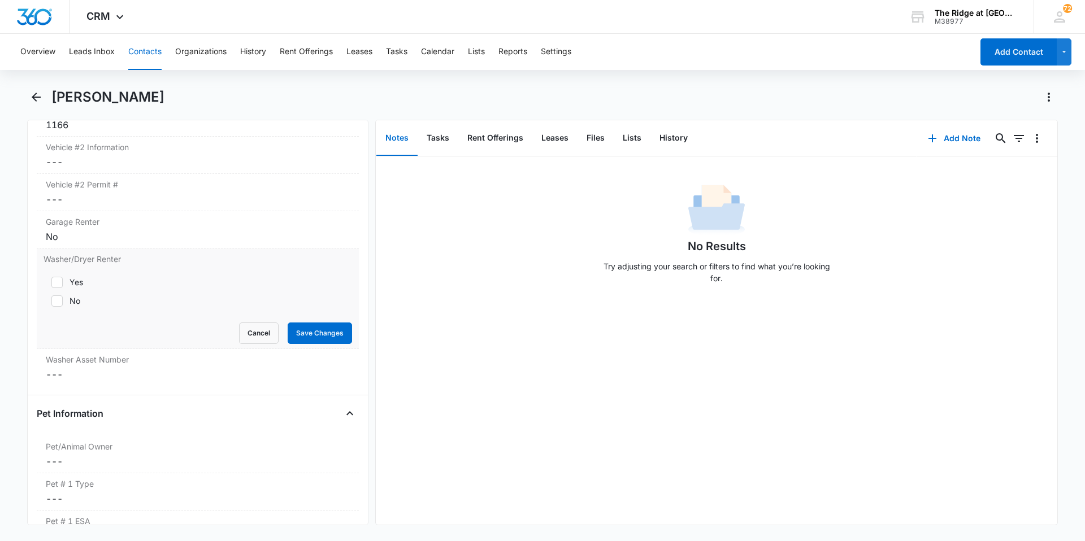
click at [88, 281] on label "Yes" at bounding box center [198, 282] width 309 height 12
click at [51, 281] on input "Yes" at bounding box center [48, 283] width 8 height 8
checkbox input "true"
click at [288, 326] on button "Save Changes" at bounding box center [320, 333] width 64 height 21
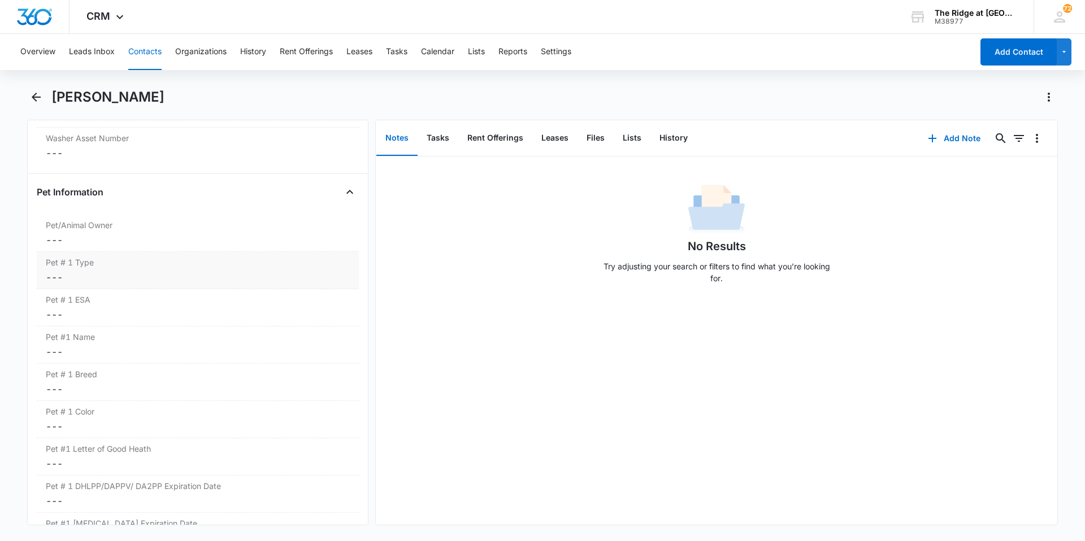
scroll to position [1413, 0]
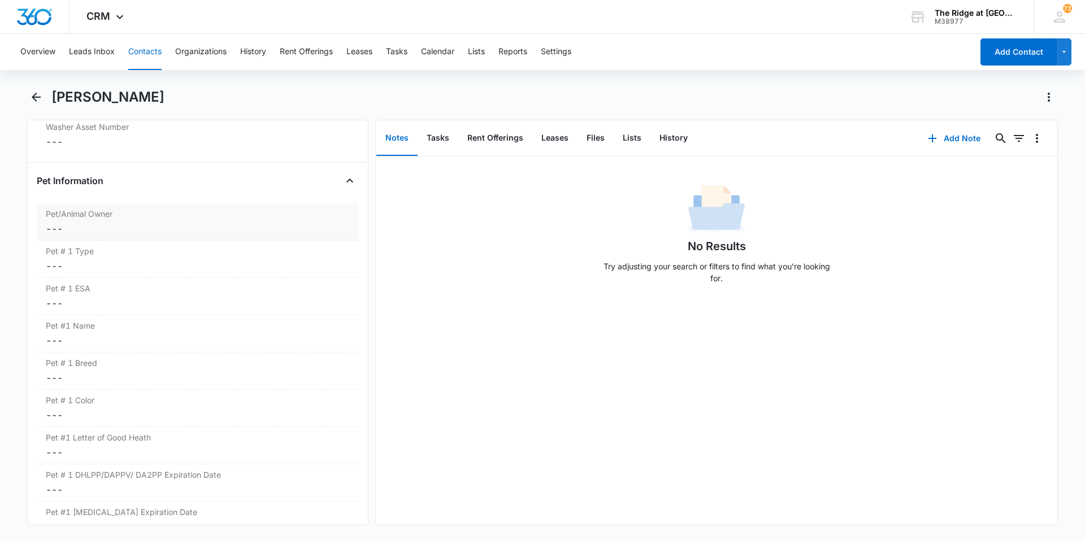
click at [161, 222] on dd "Cancel Save Changes ---" at bounding box center [198, 229] width 304 height 14
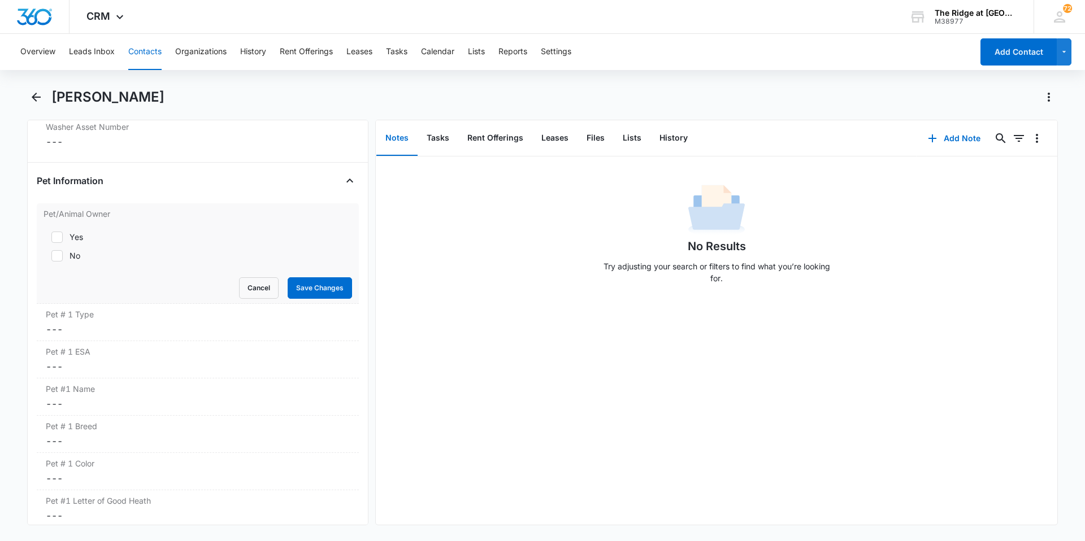
click at [61, 237] on icon at bounding box center [57, 237] width 10 height 10
click at [51, 237] on input "Yes" at bounding box center [48, 237] width 8 height 8
checkbox input "true"
click at [308, 283] on button "Save Changes" at bounding box center [320, 288] width 64 height 21
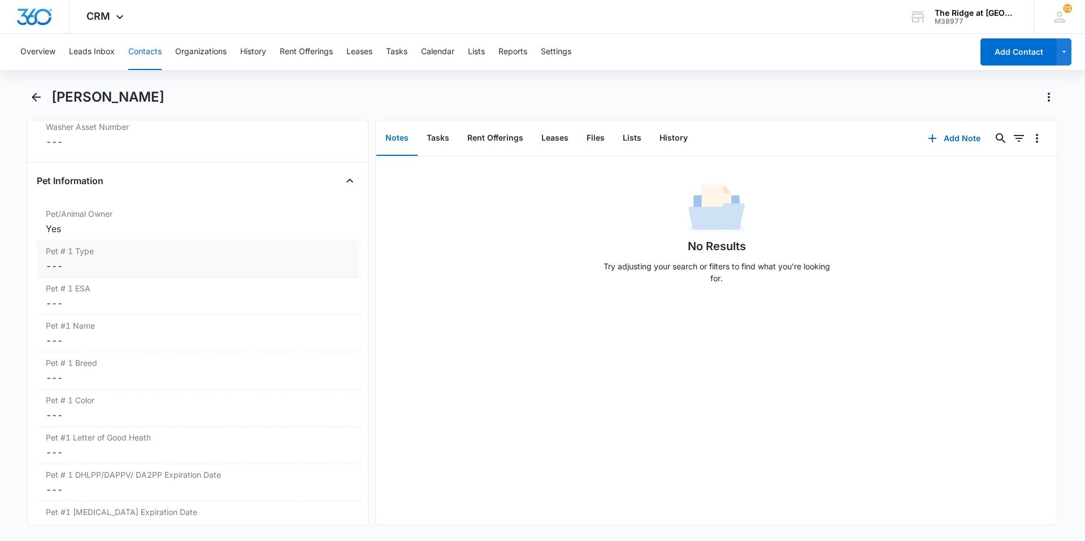
click at [111, 270] on dd "Cancel Save Changes ---" at bounding box center [198, 266] width 304 height 14
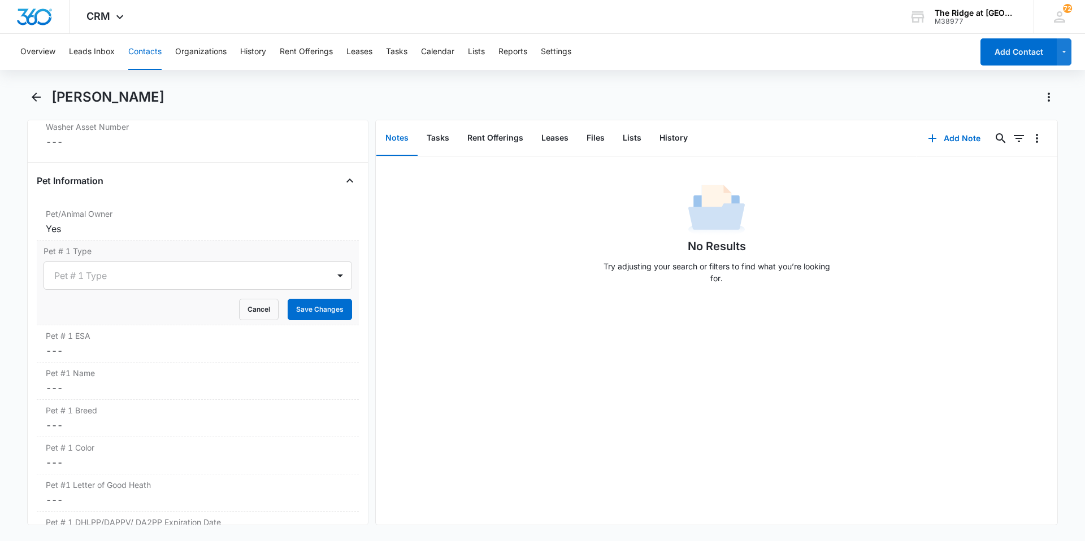
click at [111, 270] on div at bounding box center [184, 276] width 260 height 16
click at [112, 316] on div "Dog" at bounding box center [196, 316] width 279 height 12
click at [317, 319] on button "Save Changes" at bounding box center [320, 309] width 64 height 21
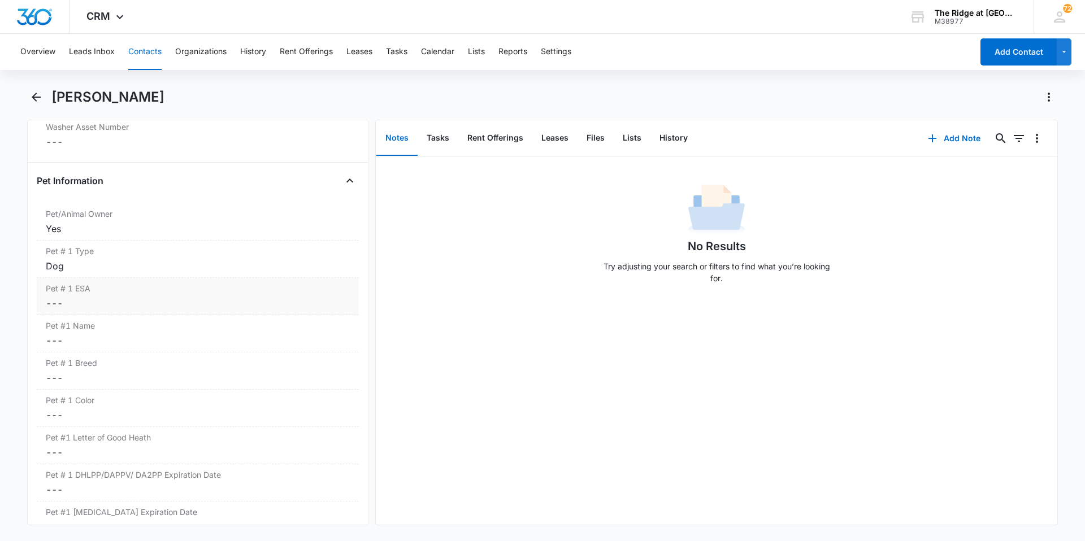
click at [88, 311] on div "Pet # 1 ESA Cancel Save Changes ---" at bounding box center [198, 296] width 322 height 37
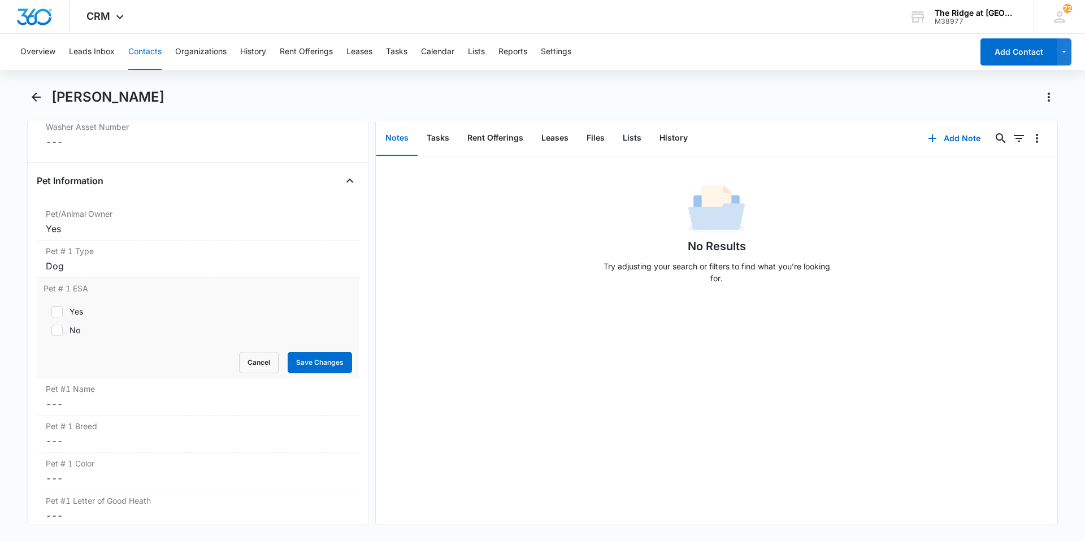
click at [70, 327] on div "No" at bounding box center [75, 330] width 11 height 12
click at [51, 327] on input "No" at bounding box center [48, 331] width 8 height 8
checkbox input "true"
click at [321, 358] on button "Save Changes" at bounding box center [320, 362] width 64 height 21
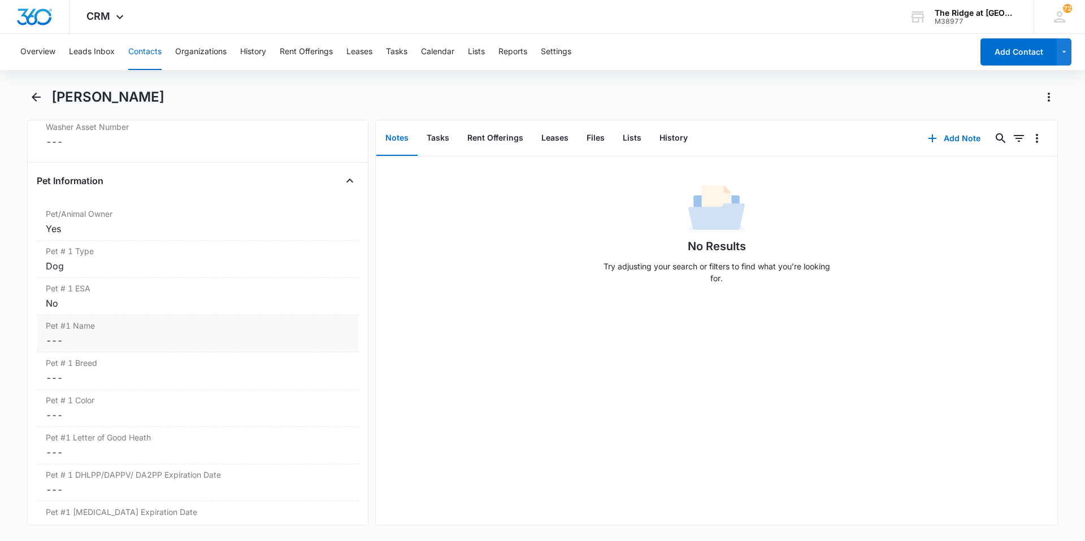
click at [121, 340] on dd "Cancel Save Changes ---" at bounding box center [198, 341] width 304 height 14
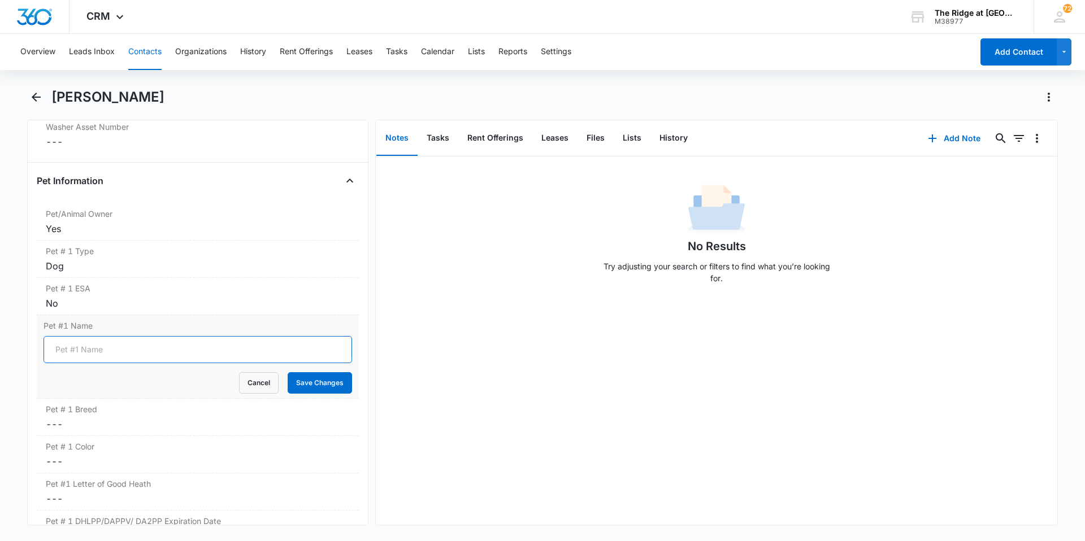
click at [116, 357] on input "Pet #1 Name" at bounding box center [198, 349] width 309 height 27
type input "[MEDICAL_DATA]"
click at [301, 385] on button "Save Changes" at bounding box center [320, 382] width 64 height 21
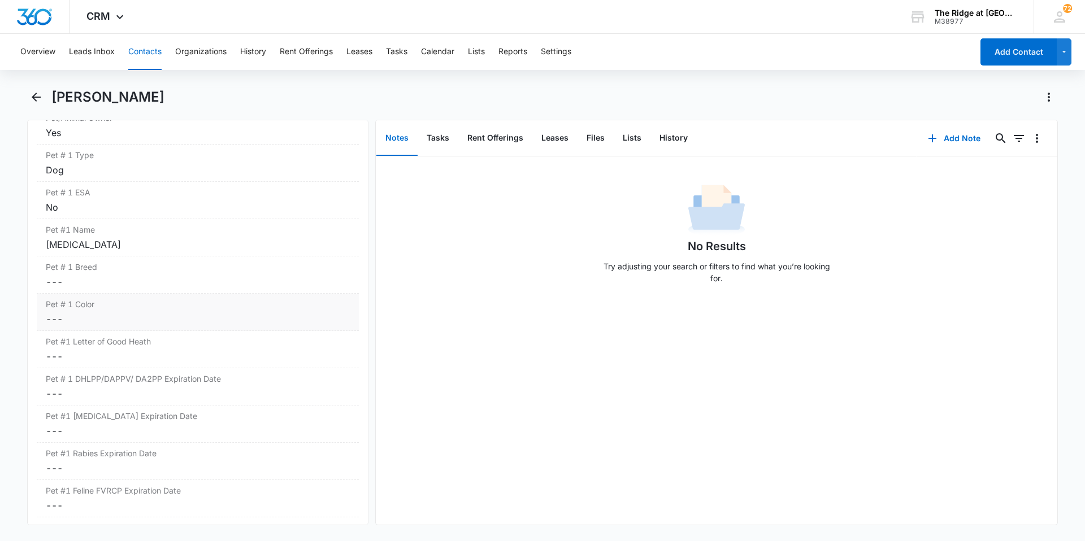
scroll to position [1526, 0]
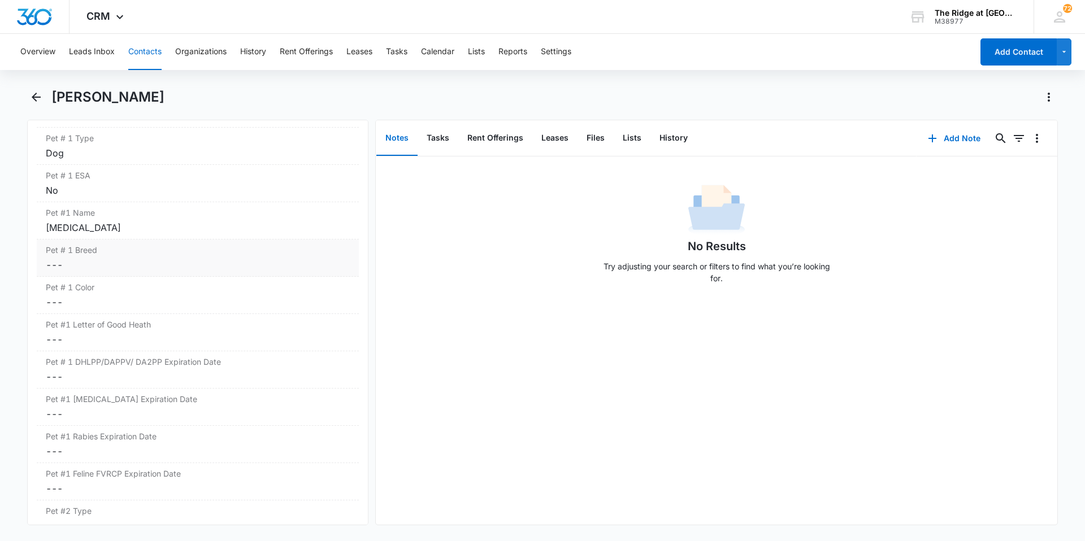
click at [176, 275] on div "Pet # 1 Breed Cancel Save Changes ---" at bounding box center [198, 258] width 322 height 37
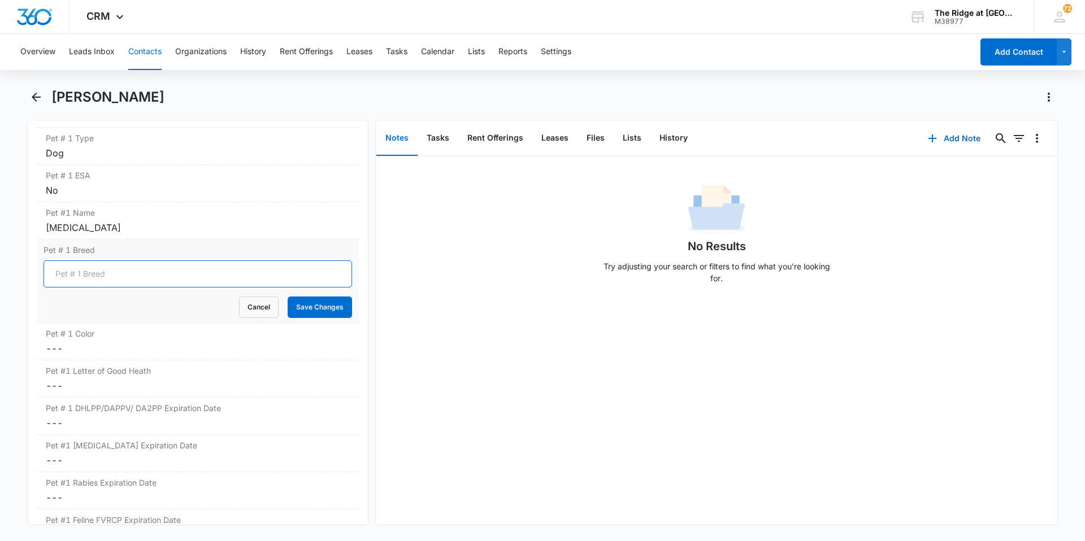
click at [176, 275] on input "Pet # 1 Breed" at bounding box center [198, 274] width 309 height 27
click at [257, 308] on button "Cancel" at bounding box center [259, 307] width 40 height 21
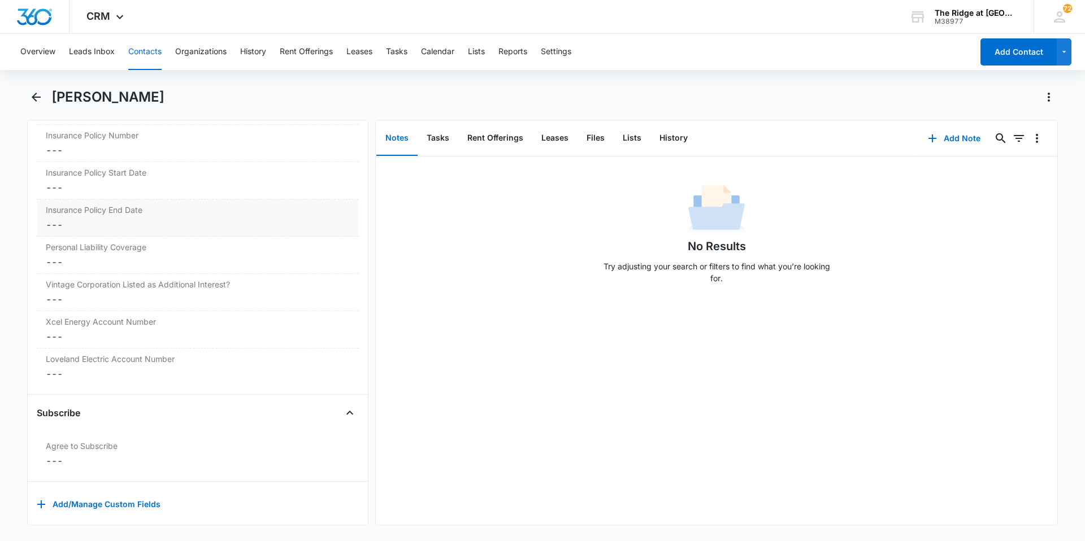
scroll to position [2419, 0]
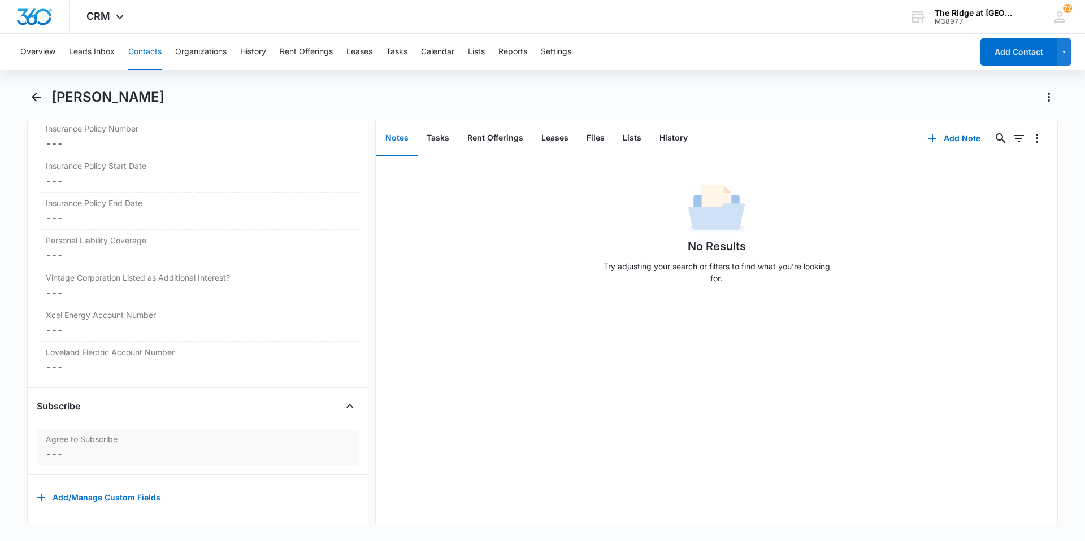
click at [94, 448] on dd "Cancel Save Changes ---" at bounding box center [198, 455] width 304 height 14
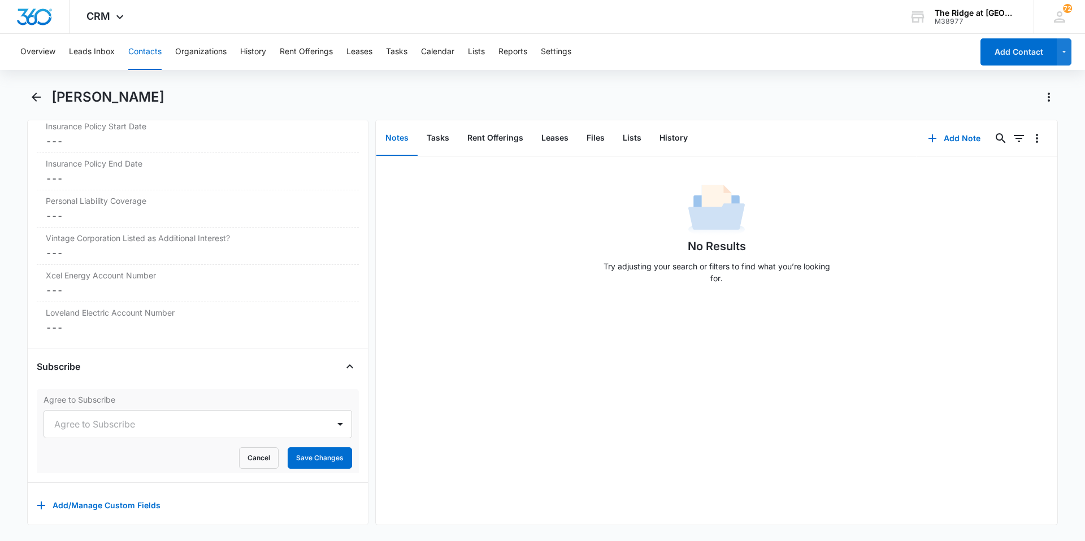
scroll to position [2466, 0]
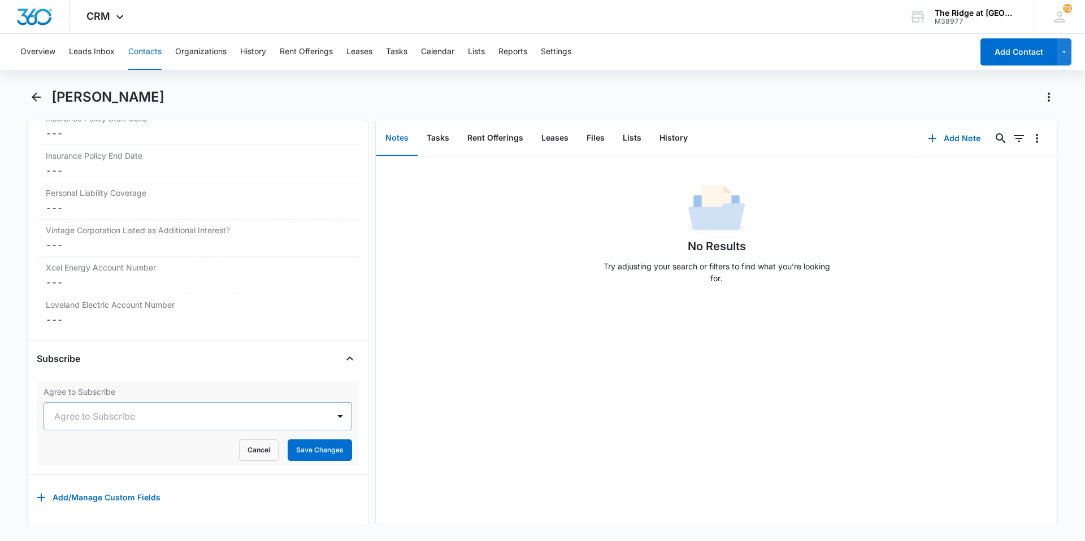
click at [109, 413] on div at bounding box center [184, 417] width 260 height 16
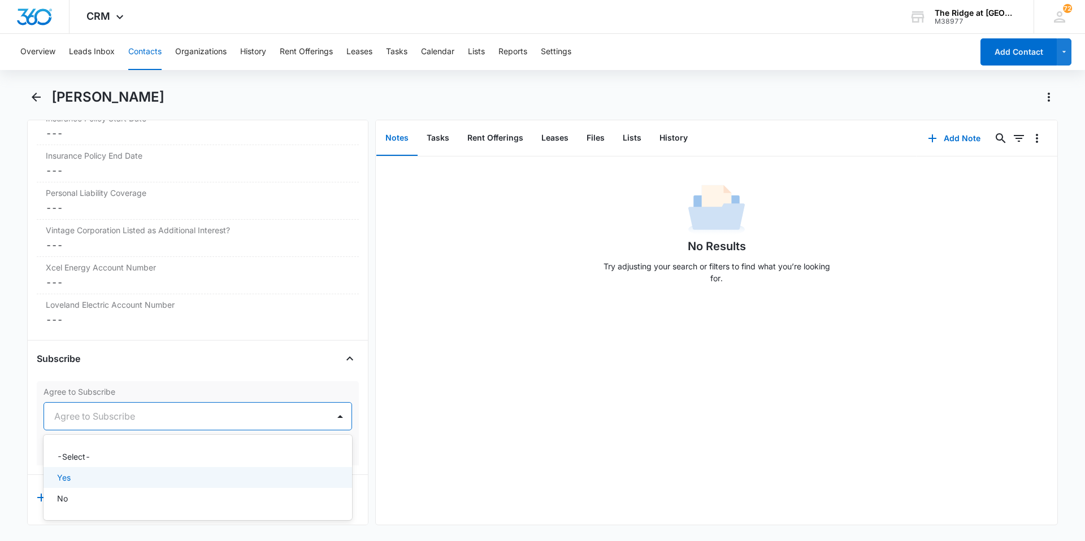
click at [107, 467] on div "Yes" at bounding box center [198, 477] width 309 height 21
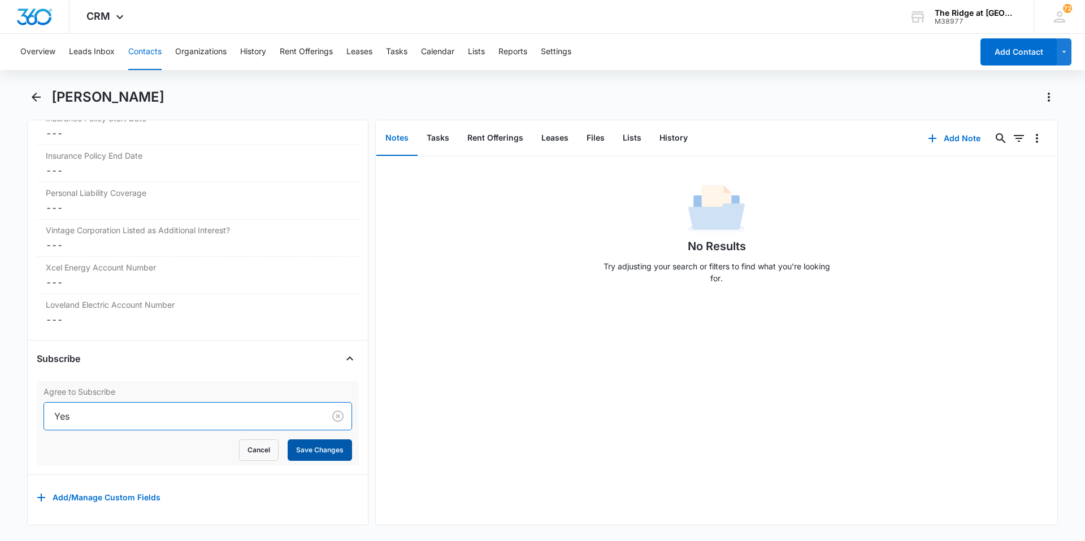
click at [303, 440] on button "Save Changes" at bounding box center [320, 450] width 64 height 21
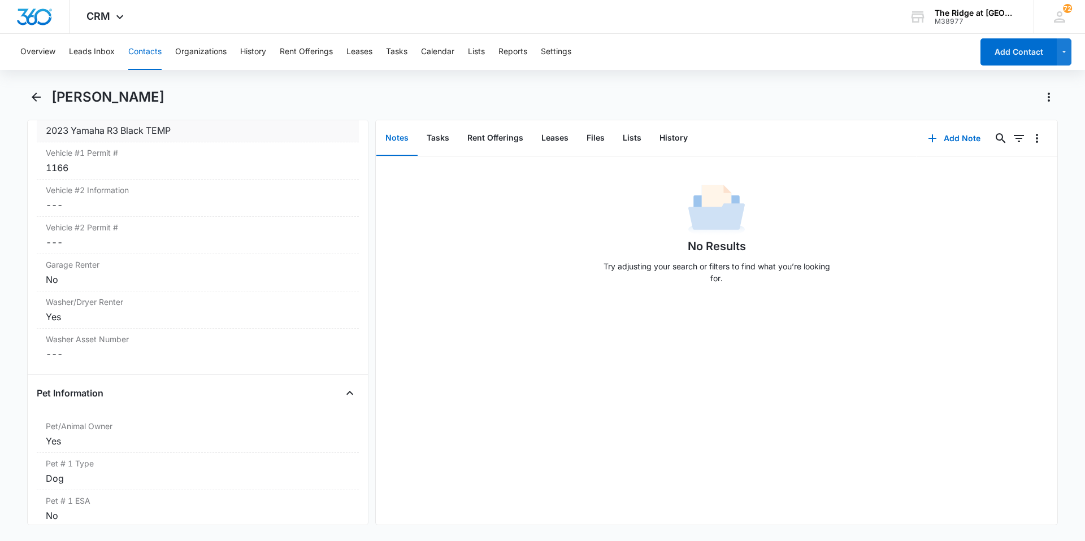
scroll to position [1175, 0]
